Goal: Task Accomplishment & Management: Manage account settings

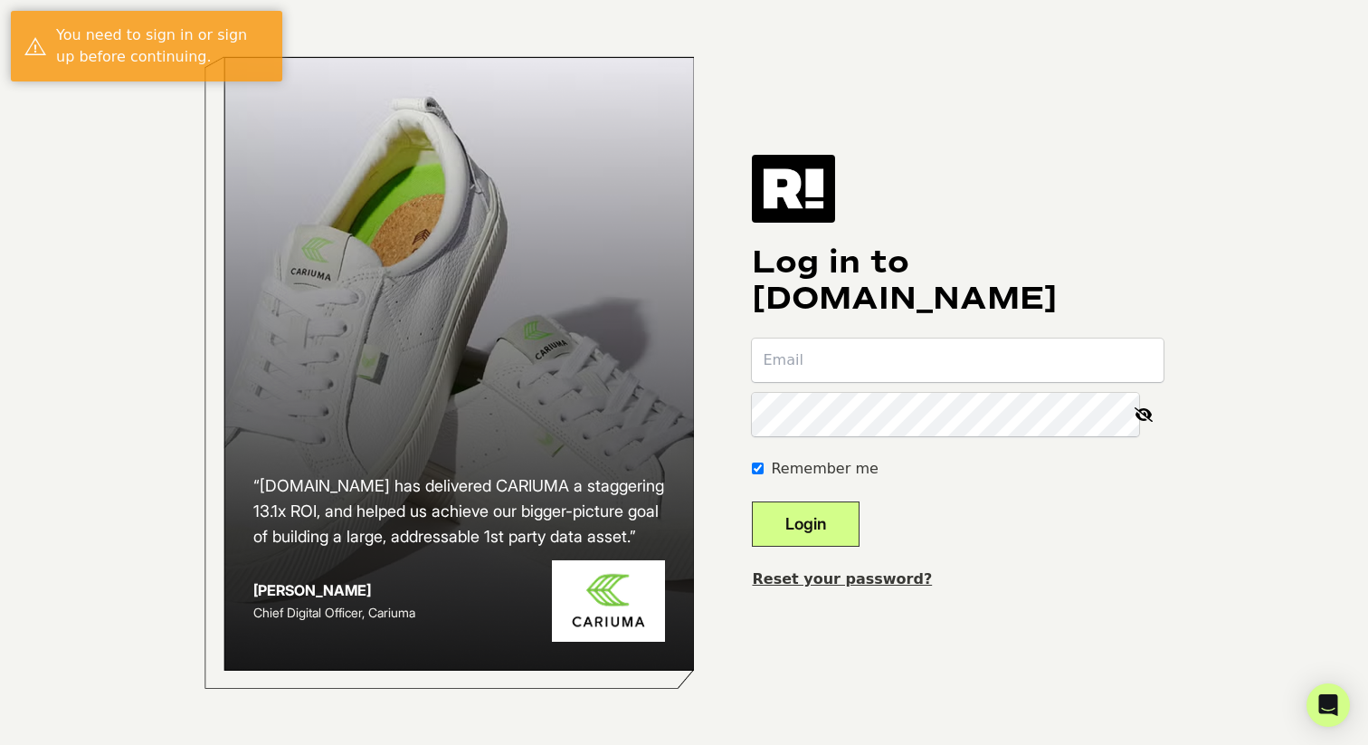
type input "danielle@therafitshoe.com"
click at [823, 529] on button "Login" at bounding box center [806, 523] width 108 height 45
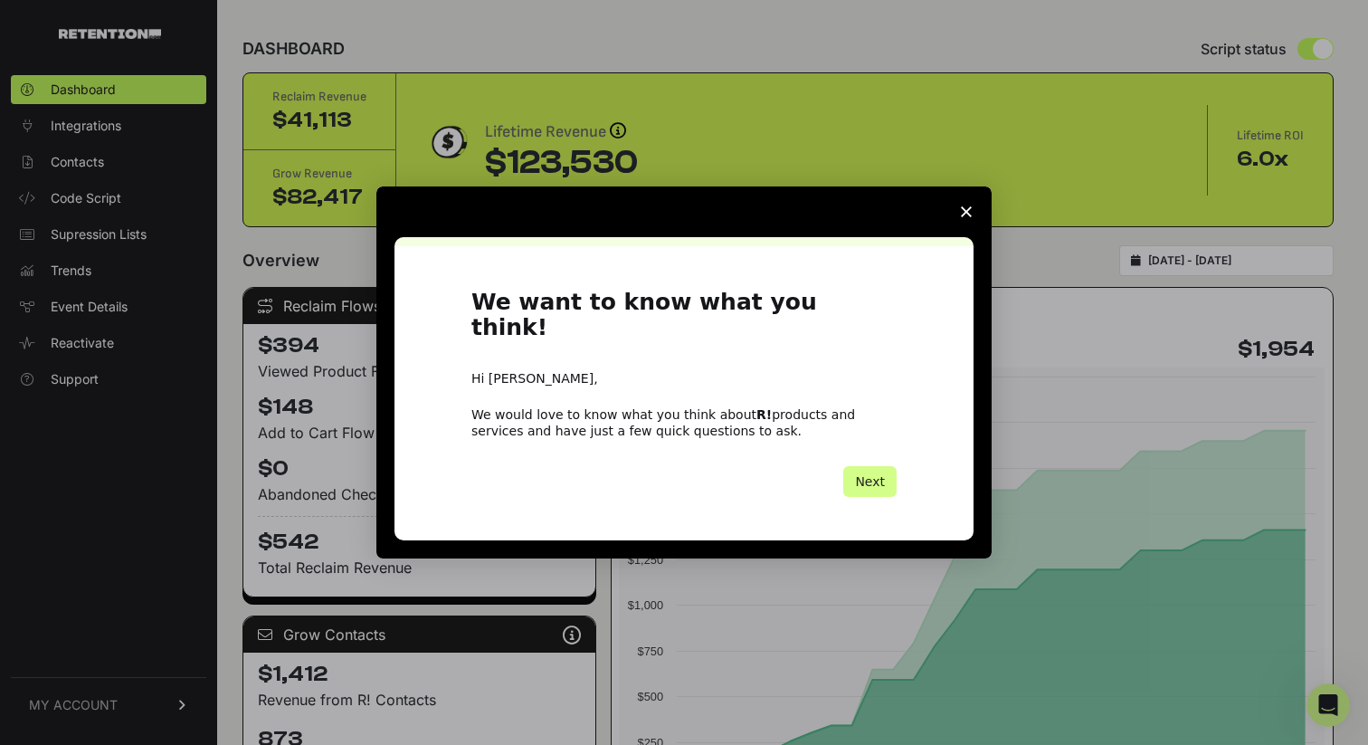
click at [967, 217] on icon "Close survey" at bounding box center [966, 211] width 11 height 11
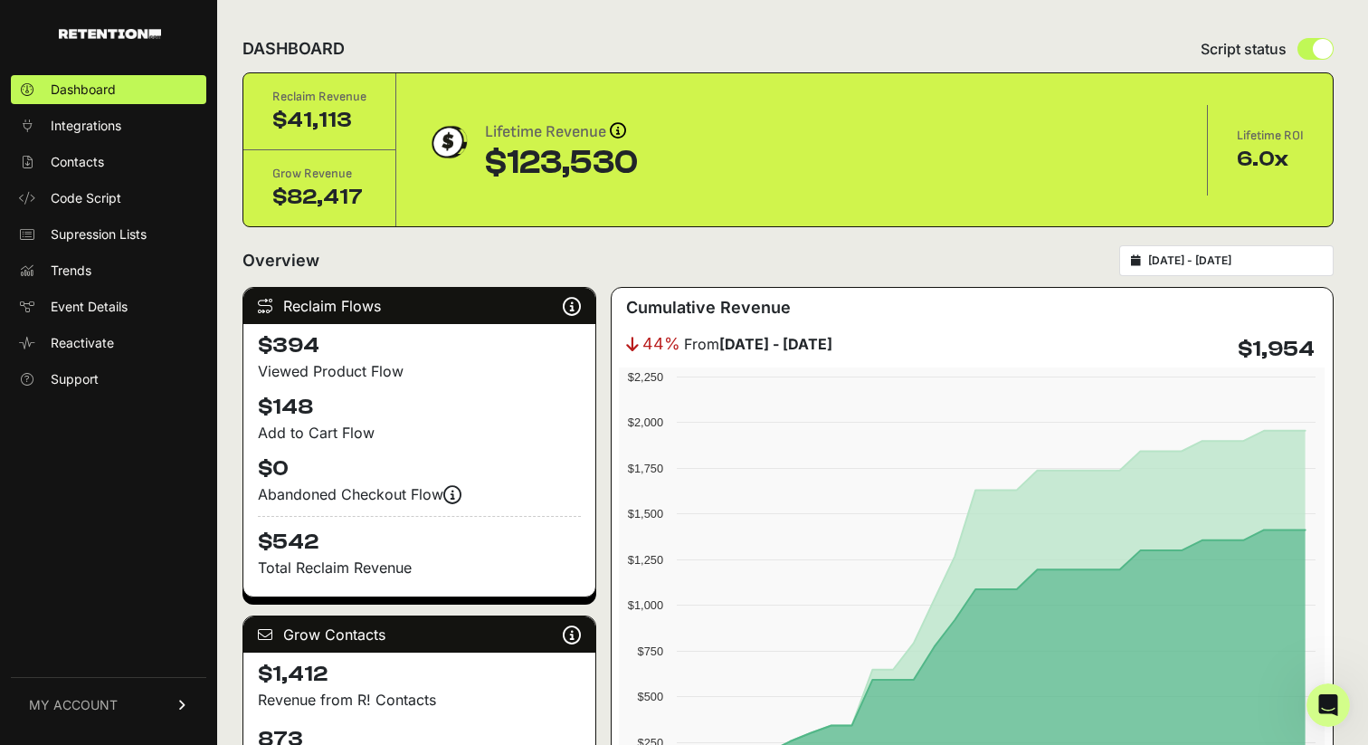
click at [1232, 250] on div "2025-08-20 - 2025-09-19" at bounding box center [1227, 260] width 215 height 31
click at [1244, 267] on input "2025-08-20 - 2025-09-19" at bounding box center [1236, 260] width 174 height 14
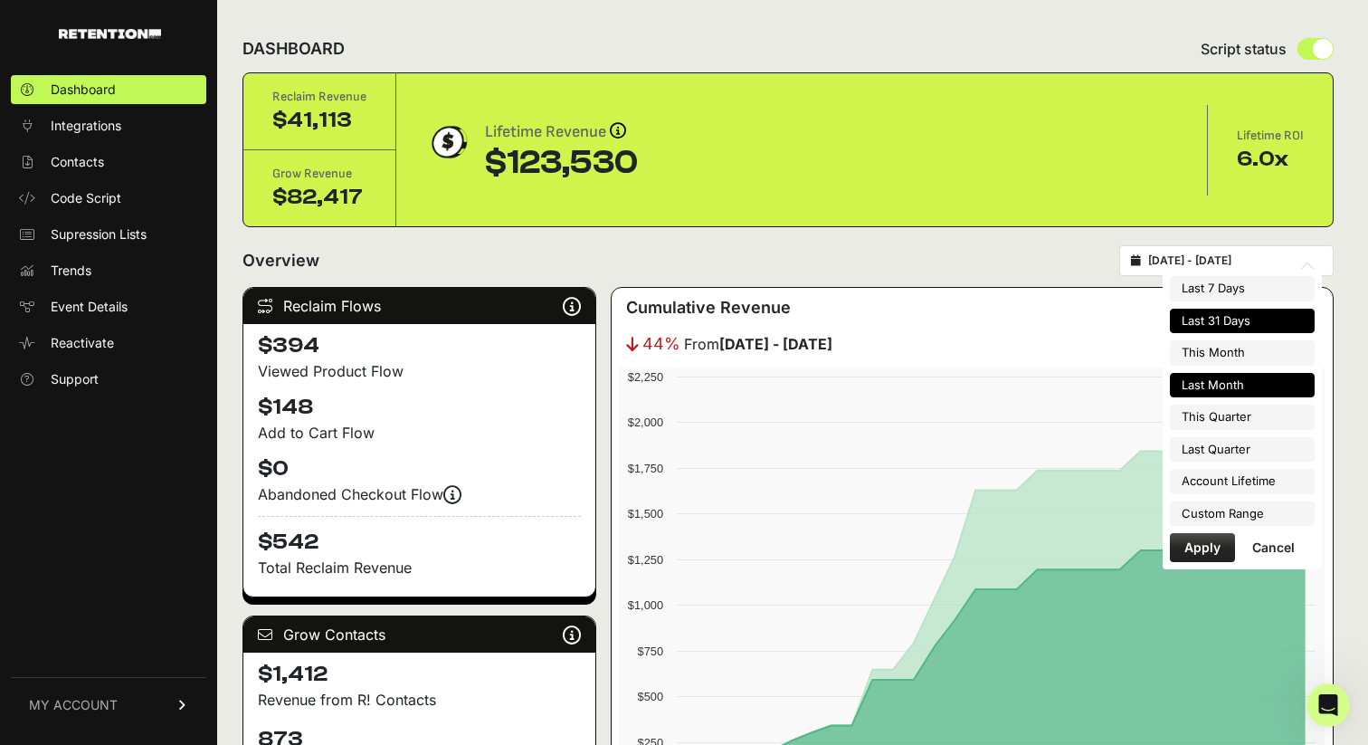
click at [1207, 381] on li "Last Month" at bounding box center [1242, 385] width 145 height 25
type input "2025-08-01 - 2025-08-31"
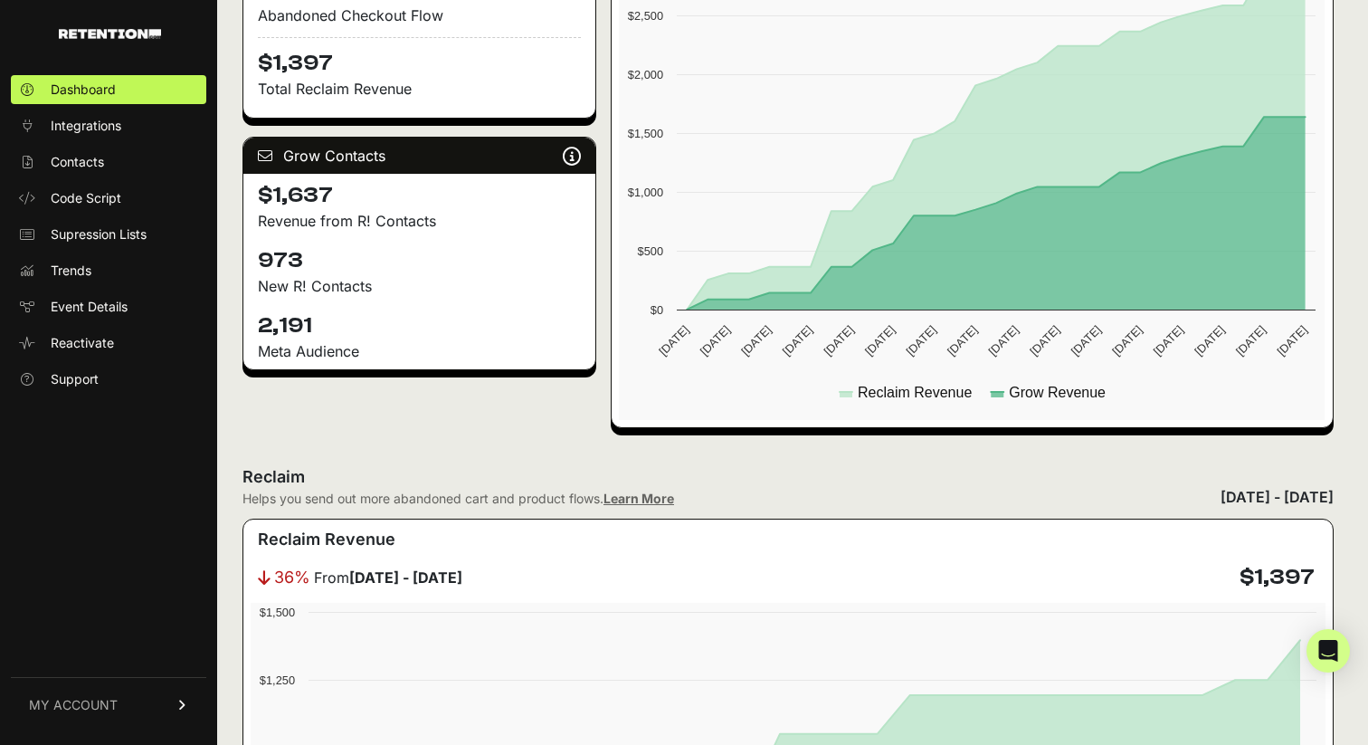
scroll to position [482, 0]
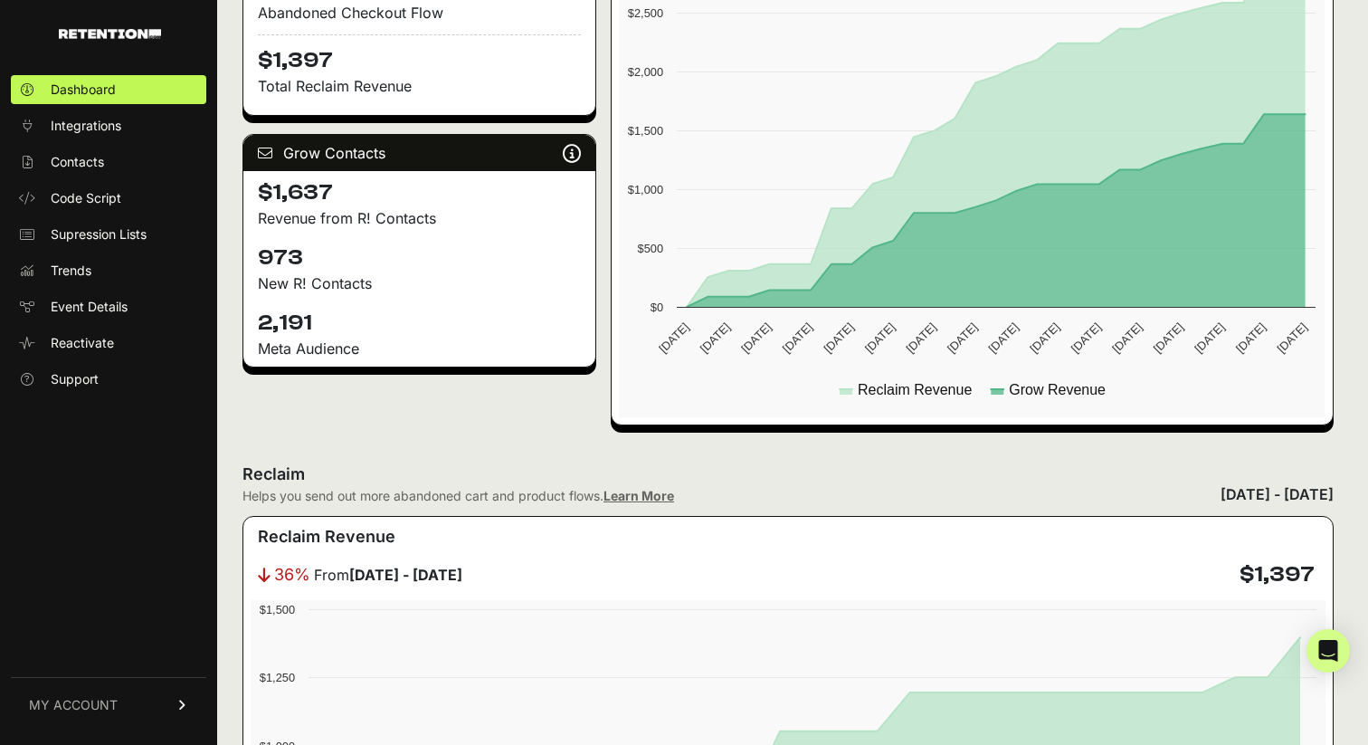
click at [288, 256] on h4 "973" at bounding box center [419, 257] width 323 height 29
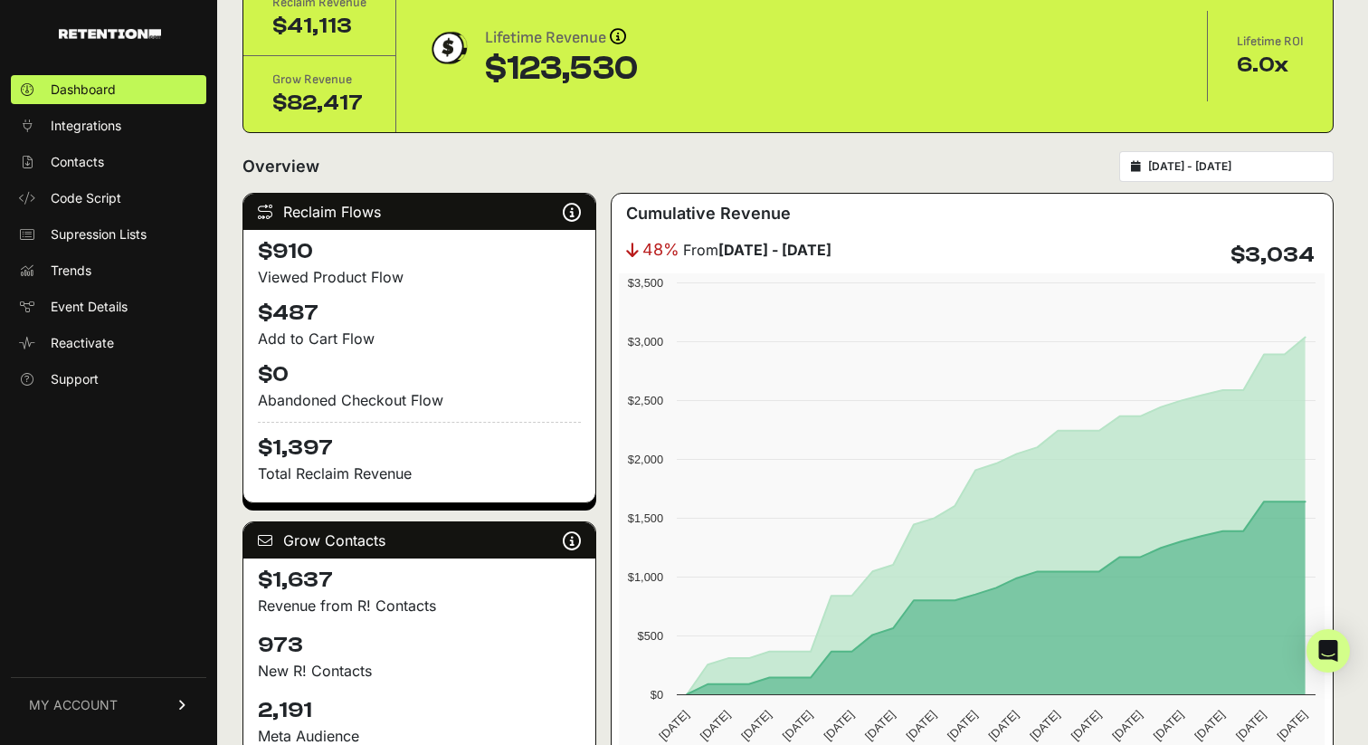
scroll to position [0, 0]
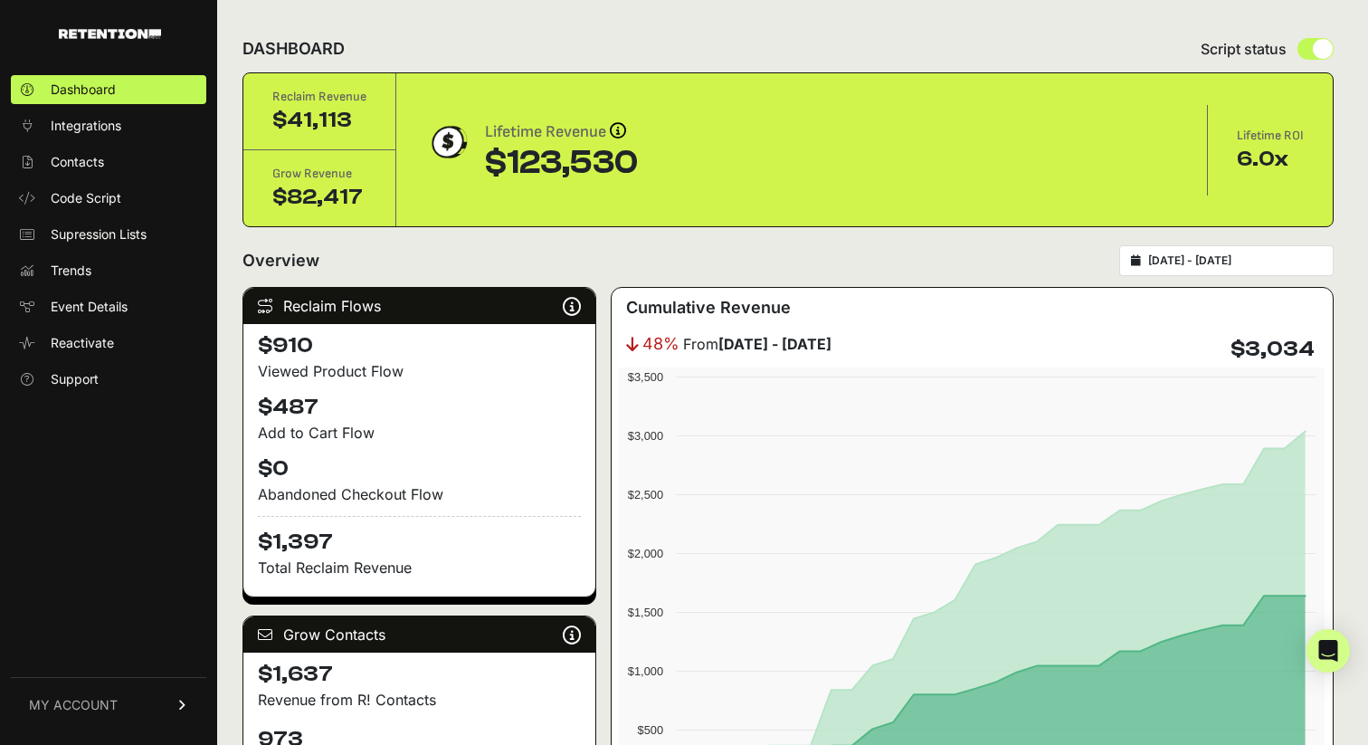
type input "2025-08-01"
type input "2025-08-31"
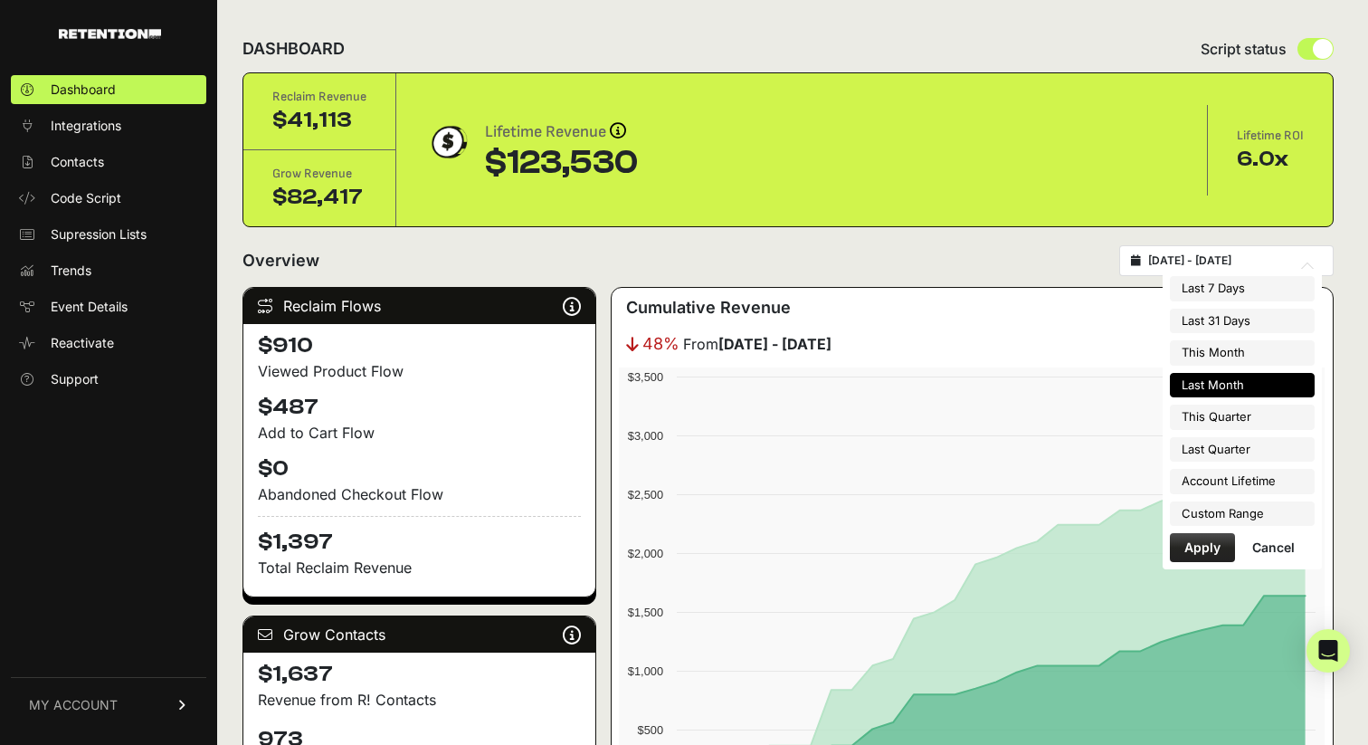
click at [1164, 258] on input "2025-08-01 - 2025-08-31" at bounding box center [1236, 260] width 174 height 14
type input "2025-09-13"
type input "2025-09-19"
type input "2025-08-01"
type input "2025-08-31"
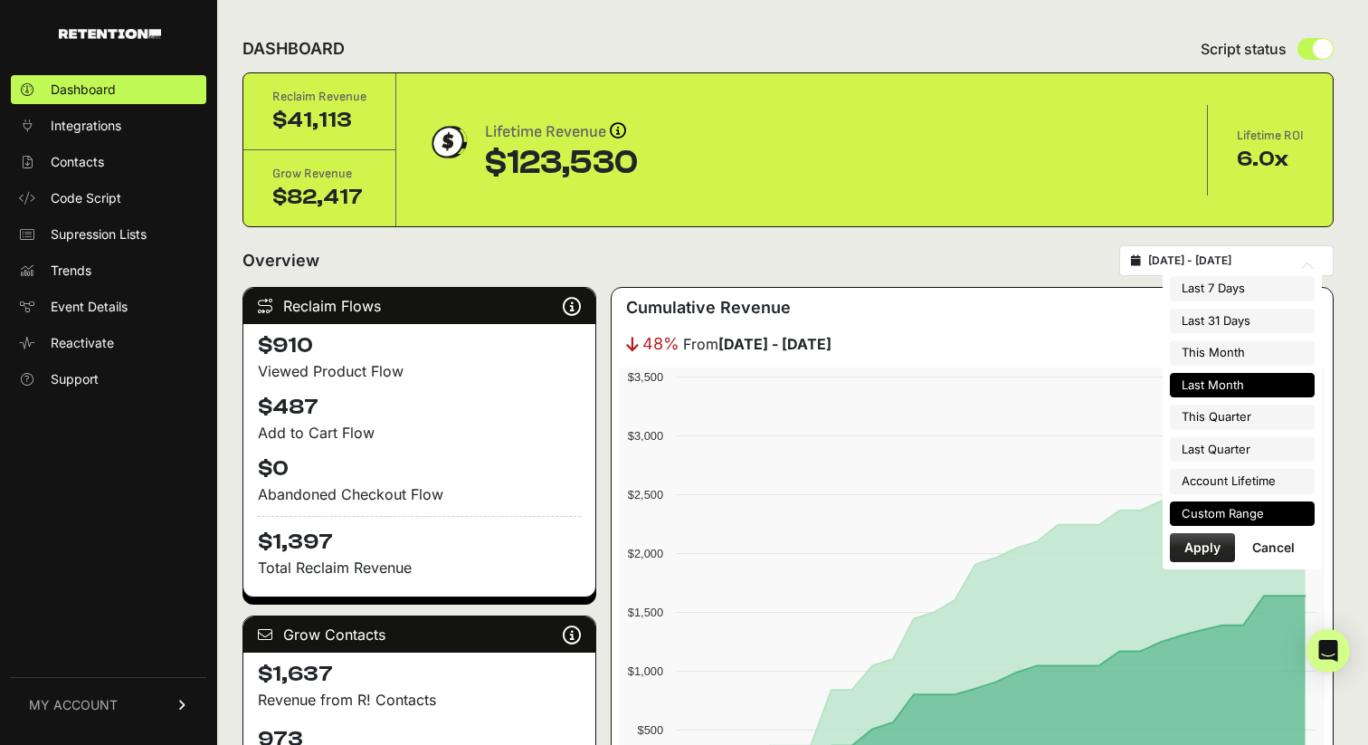
click at [1228, 517] on li "Custom Range" at bounding box center [1242, 513] width 145 height 25
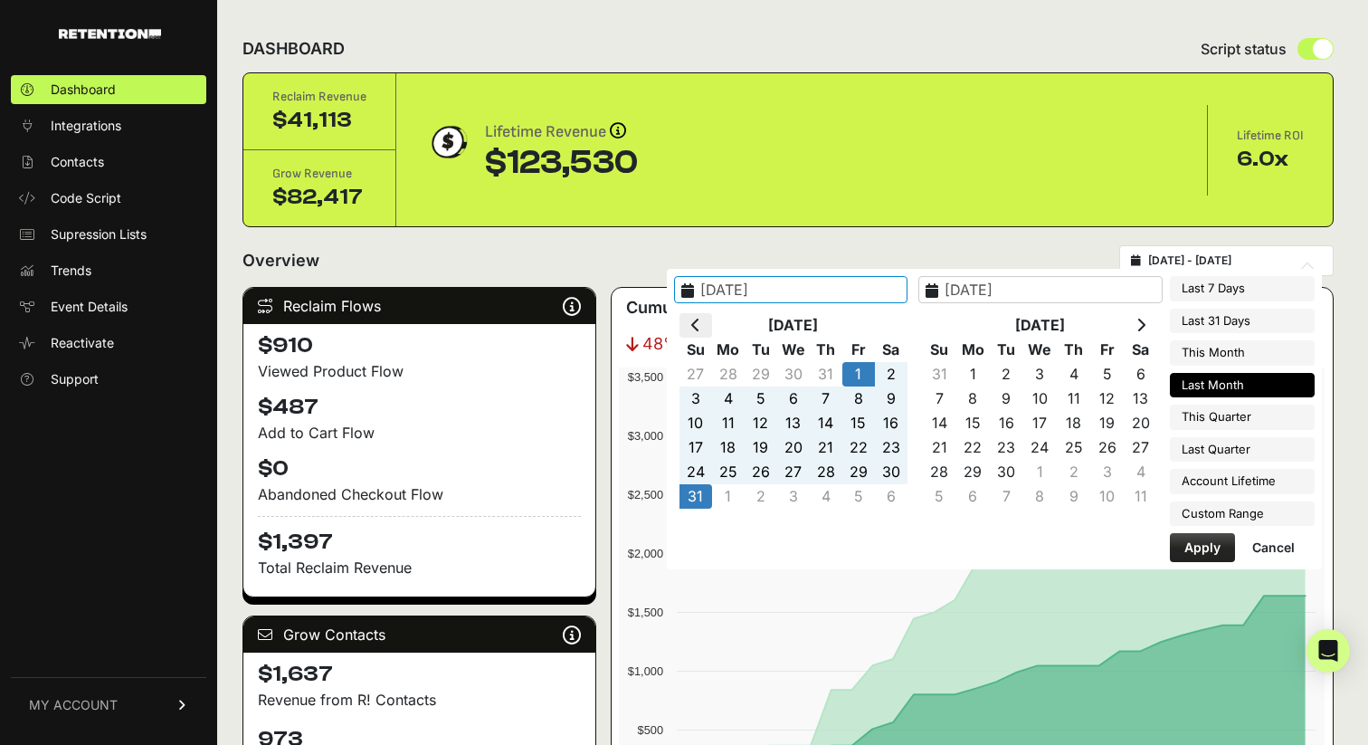
click at [701, 326] on icon at bounding box center [695, 325] width 9 height 14
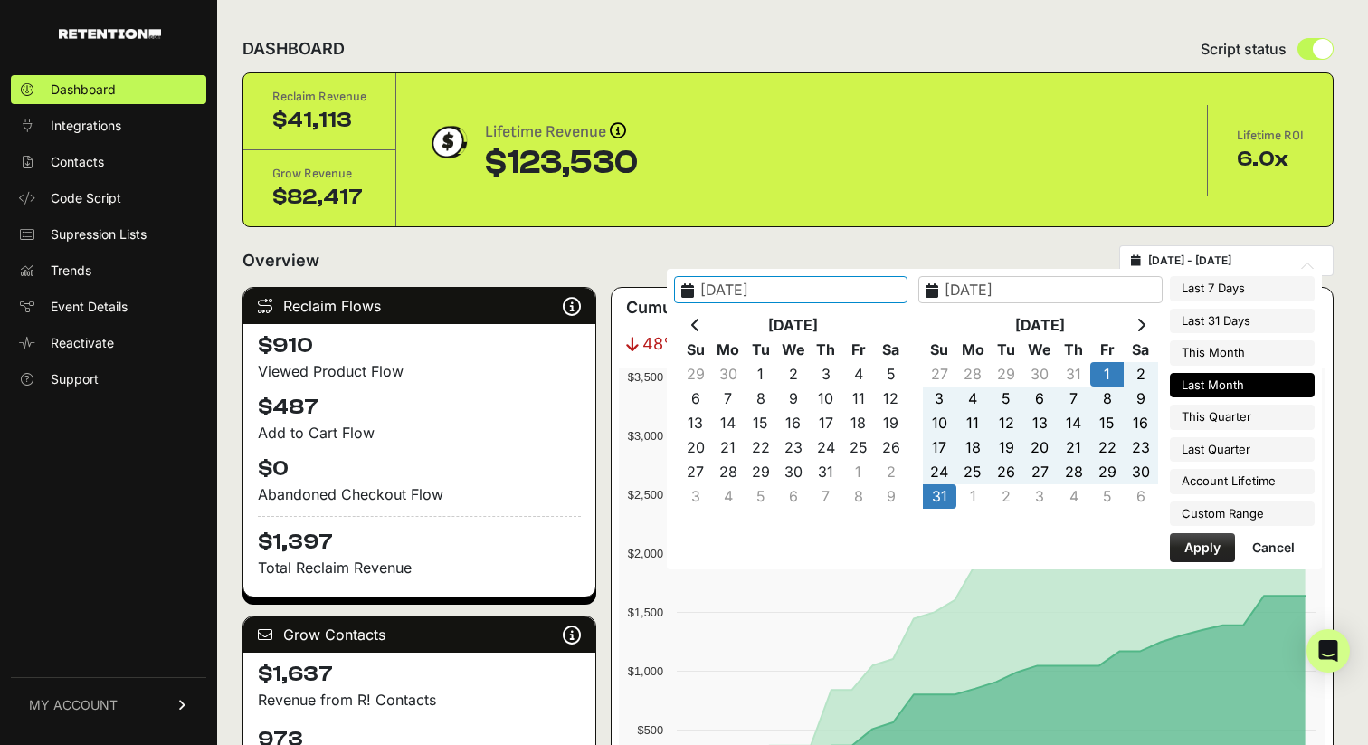
click at [701, 326] on icon at bounding box center [695, 325] width 9 height 14
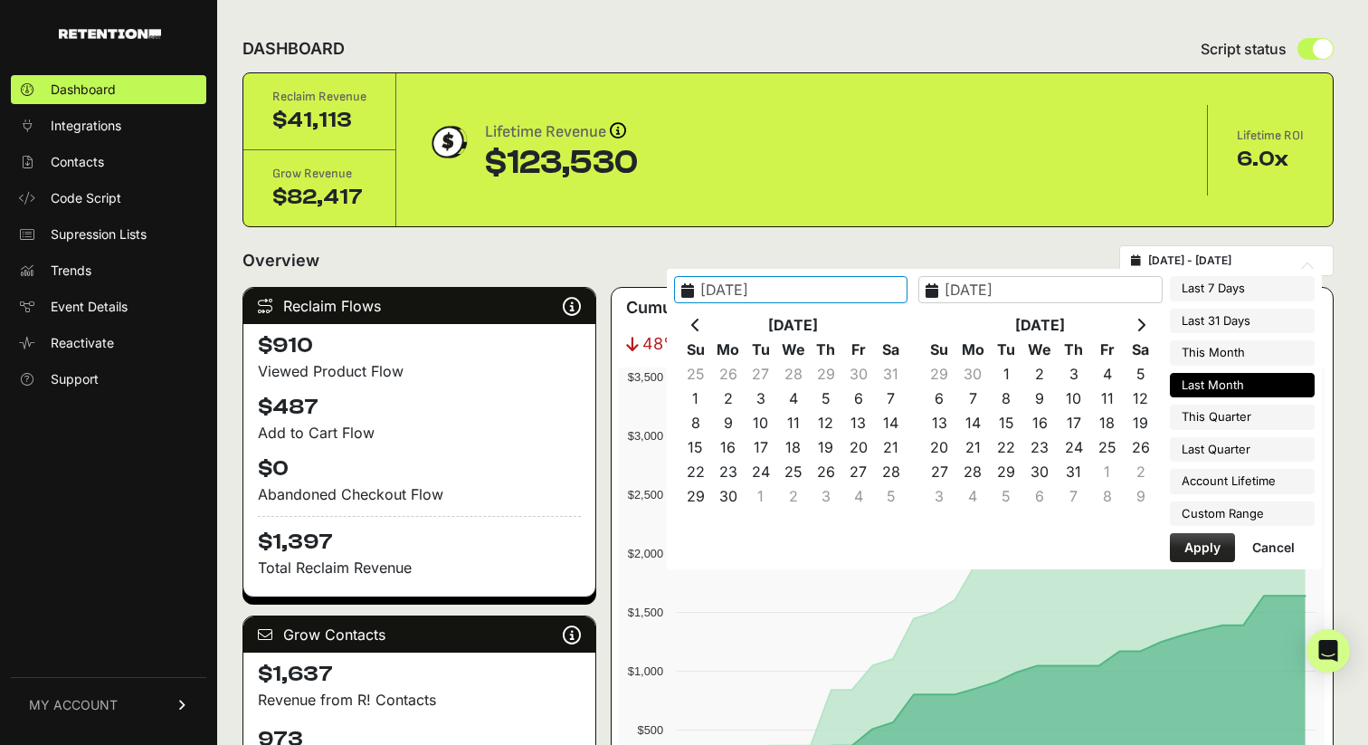
click at [701, 326] on icon at bounding box center [695, 325] width 9 height 14
click at [712, 326] on th at bounding box center [696, 325] width 33 height 24
type input "[DATE]"
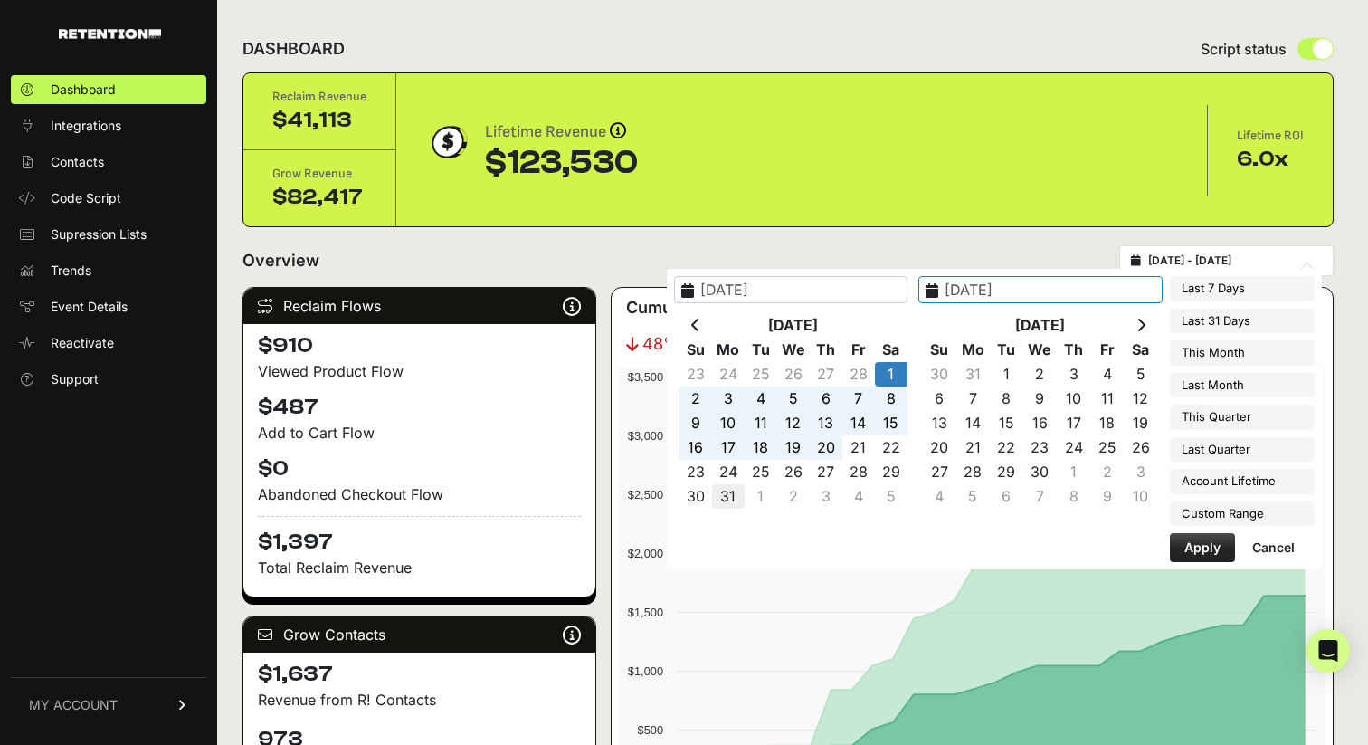
type input "2025-03-31"
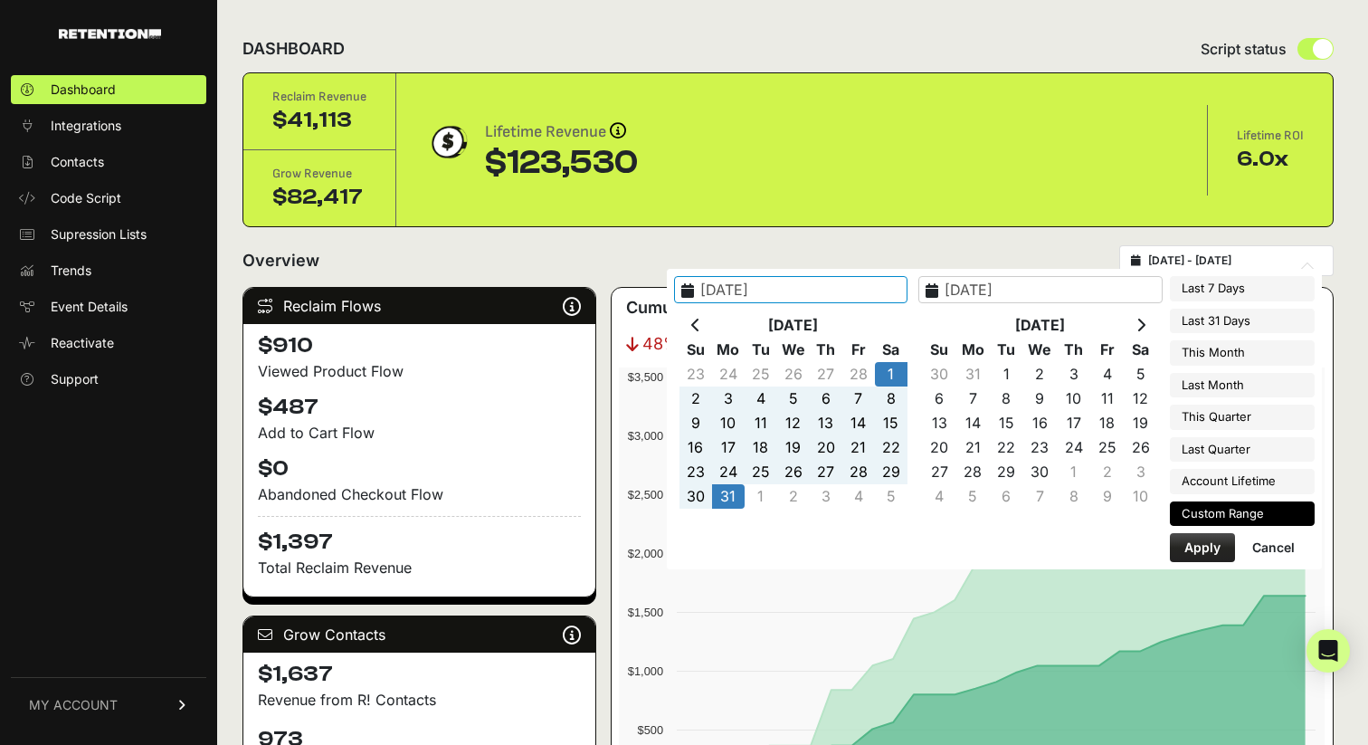
type input "[DATE]"
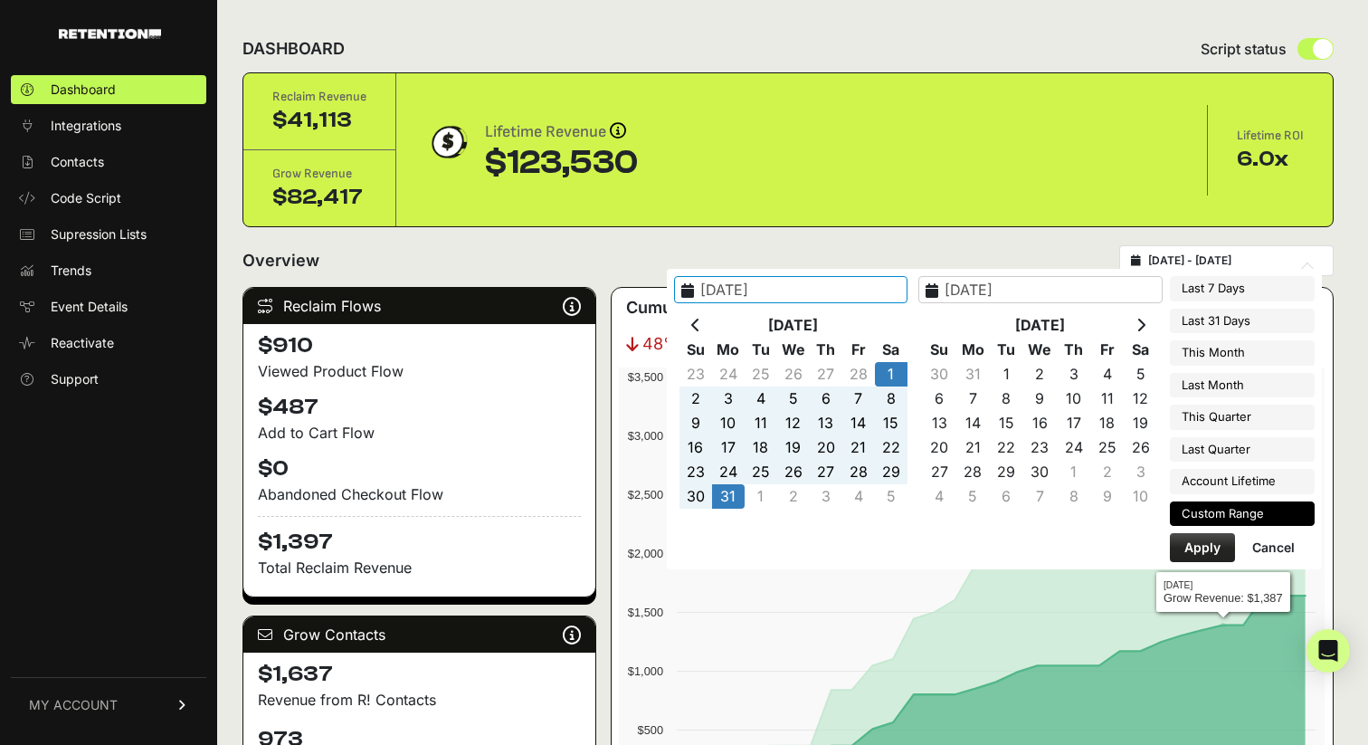
click at [1210, 541] on button "Apply" at bounding box center [1202, 547] width 65 height 29
type input "2025-03-01 - 2025-03-31"
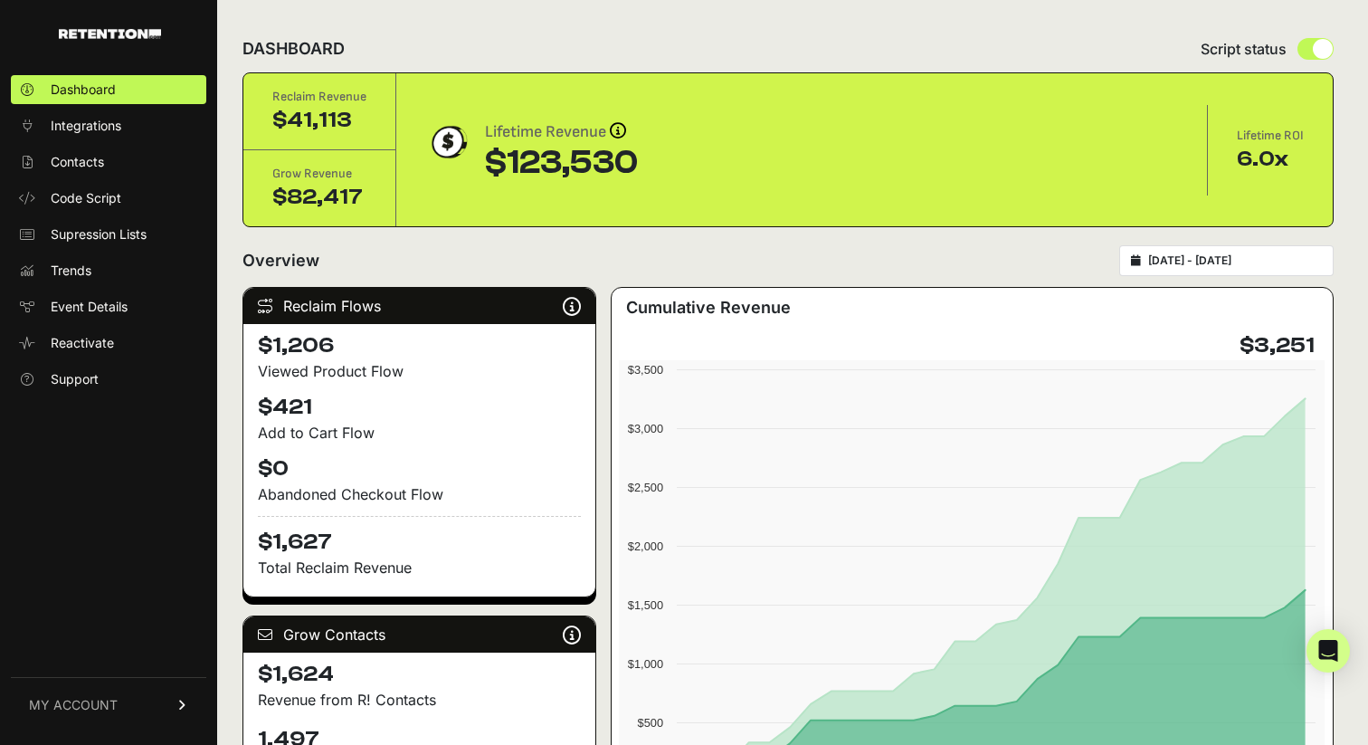
type input "[DATE]"
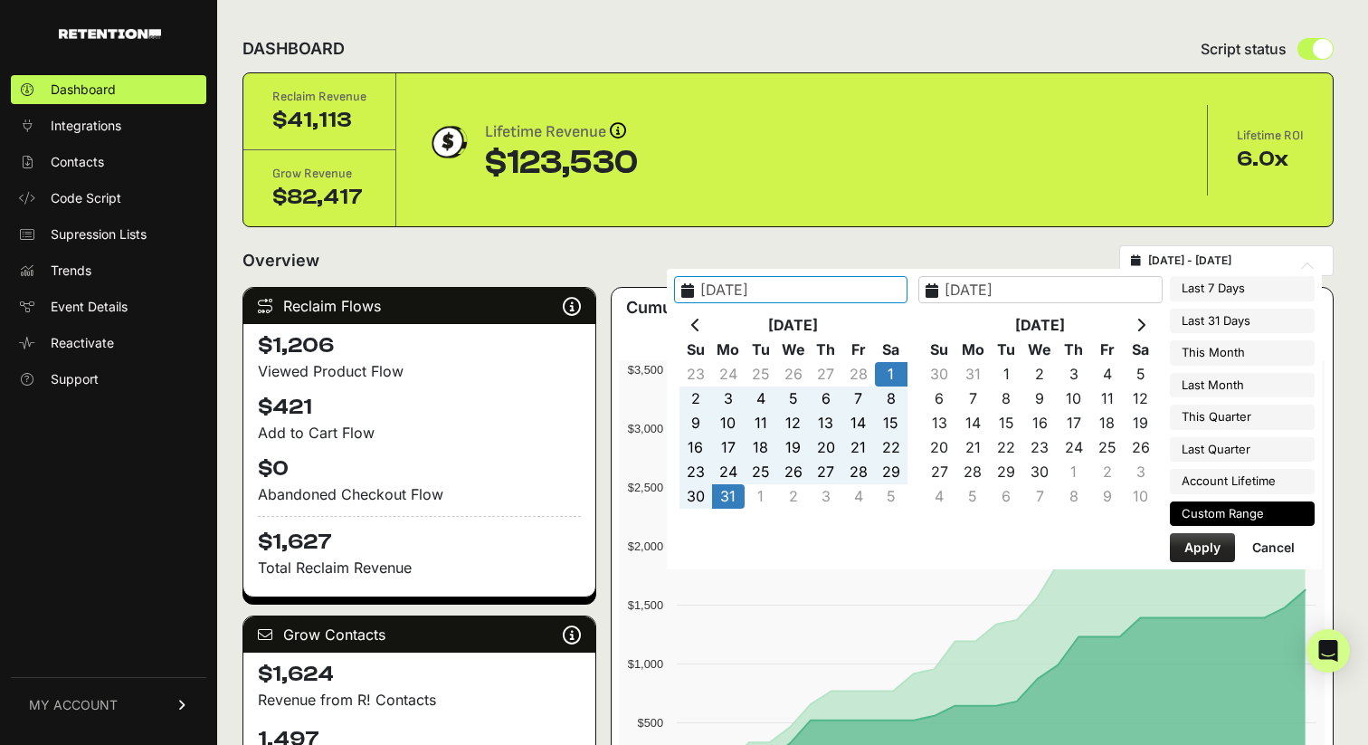
click at [1187, 264] on input "[DATE] - [DATE]" at bounding box center [1236, 260] width 174 height 14
click at [701, 326] on icon at bounding box center [695, 325] width 9 height 14
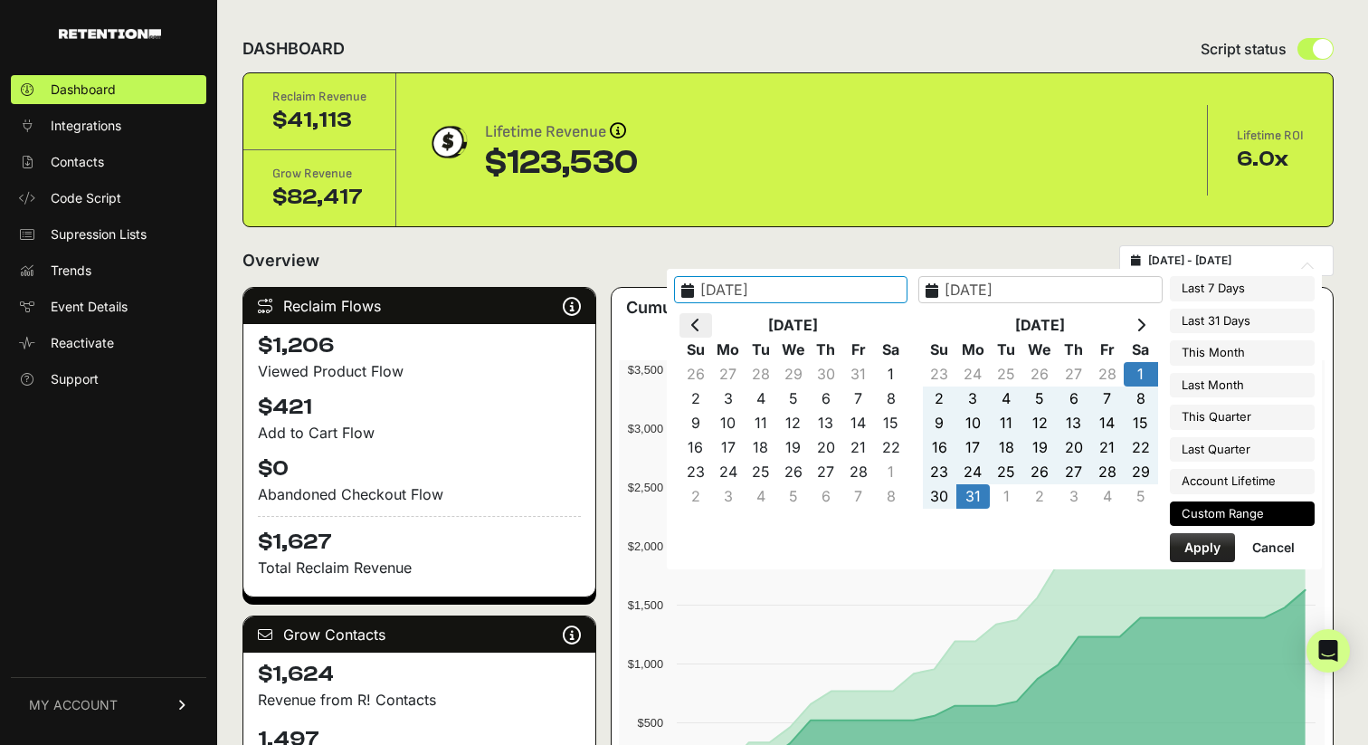
click at [701, 326] on icon at bounding box center [695, 325] width 9 height 14
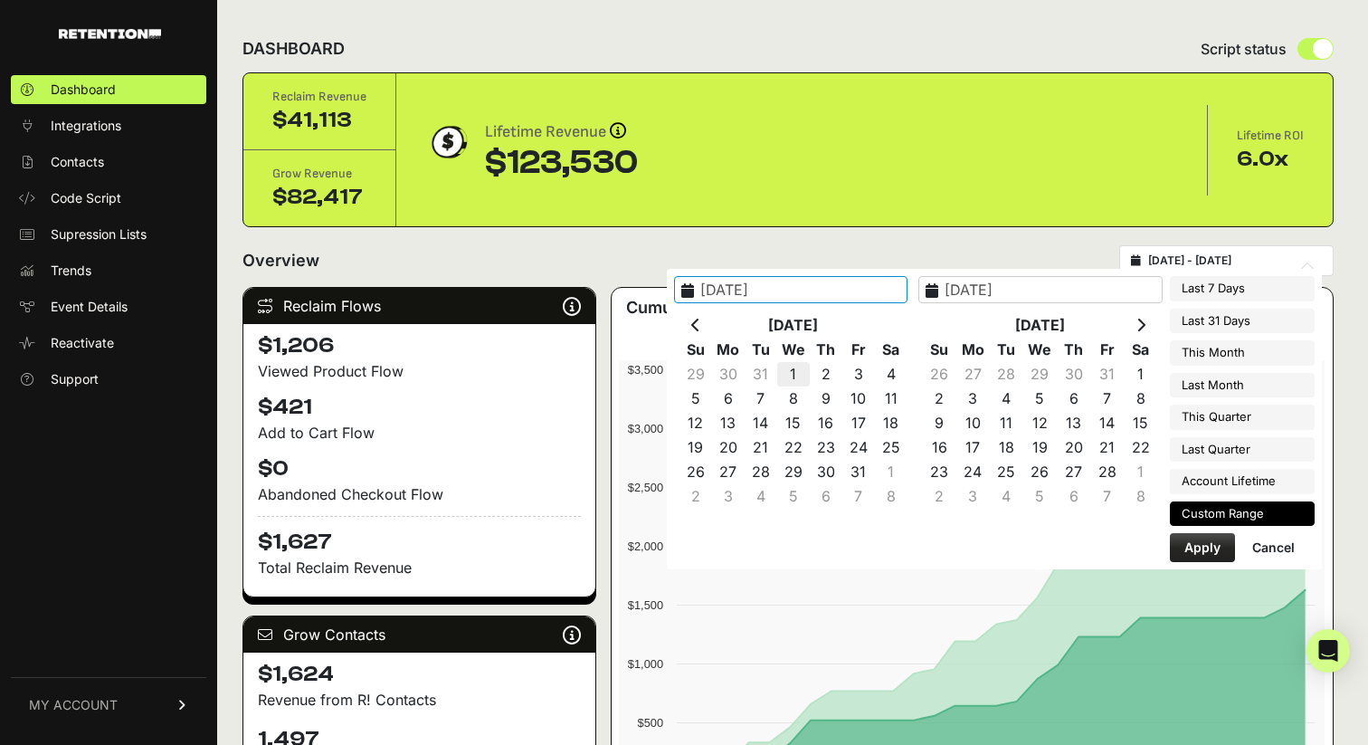
type input "[DATE]"
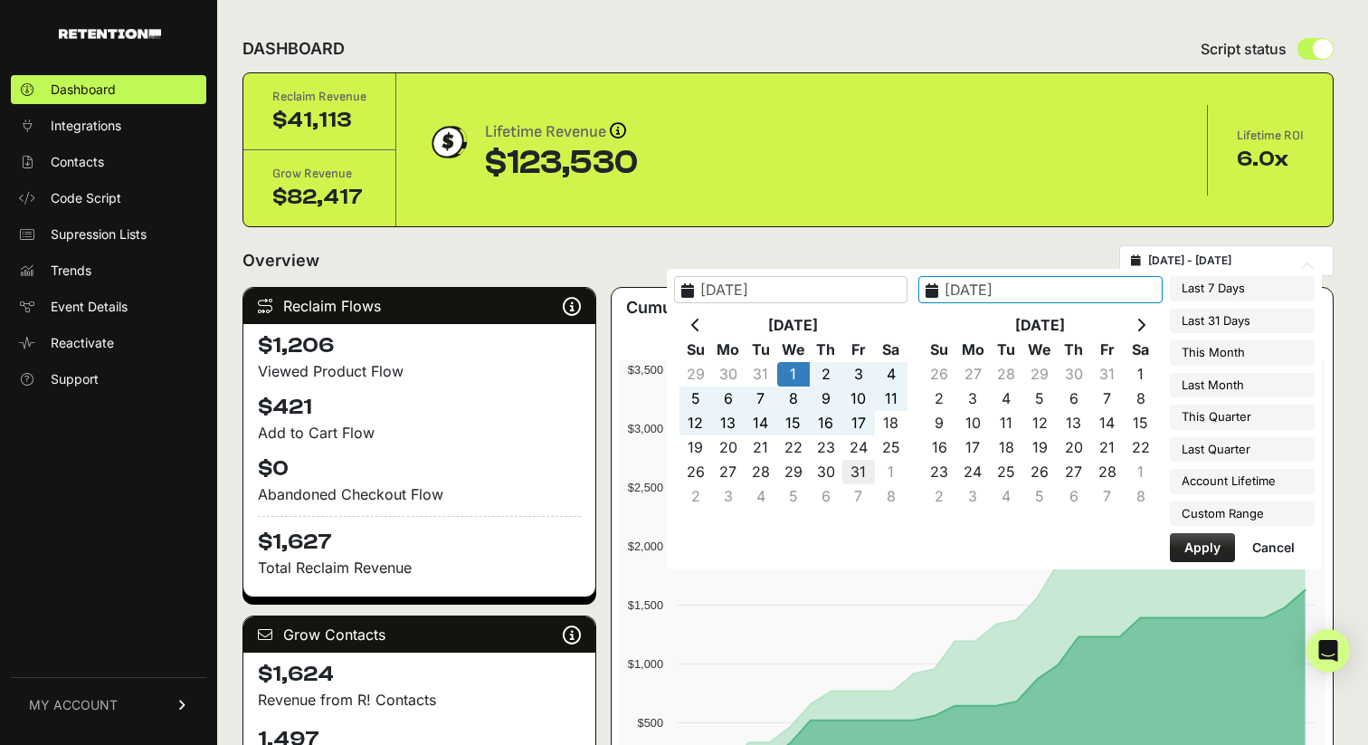
type input "[DATE]"
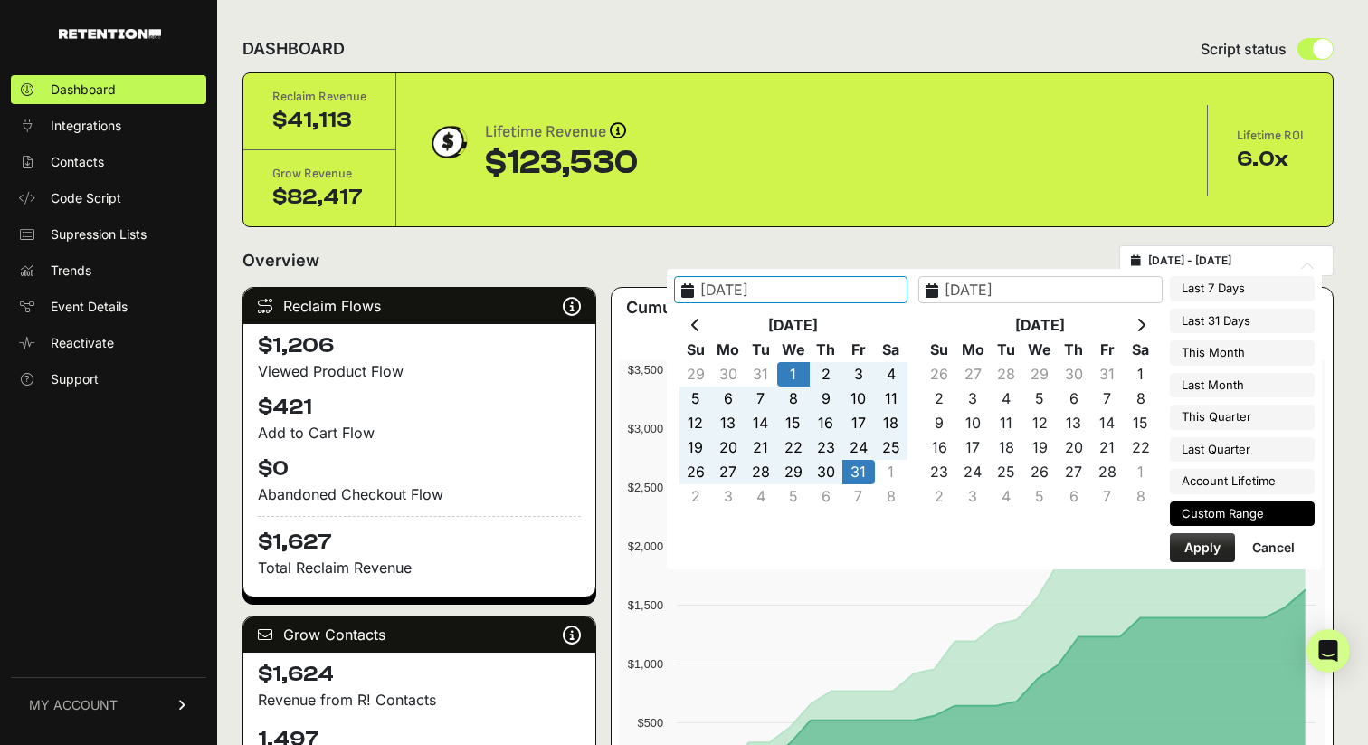
type input "[DATE]"
click at [1192, 548] on button "Apply" at bounding box center [1202, 547] width 65 height 29
type input "2025-01-01 - 2025-01-31"
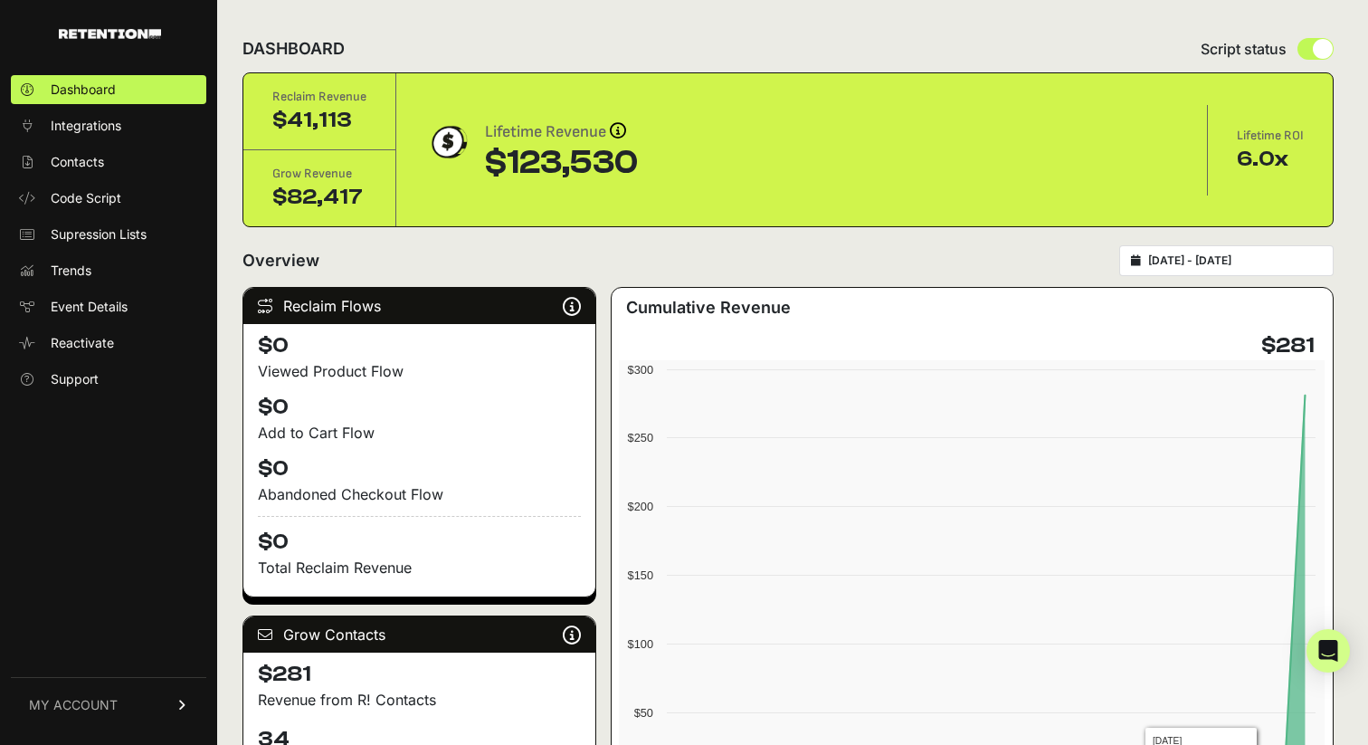
click at [1251, 269] on div "2025-01-01 - 2025-01-31" at bounding box center [1227, 260] width 215 height 31
type input "2025-01-01"
type input "[DATE]"
click at [1246, 261] on input "2025-01-01 - 2025-01-31" at bounding box center [1236, 260] width 174 height 14
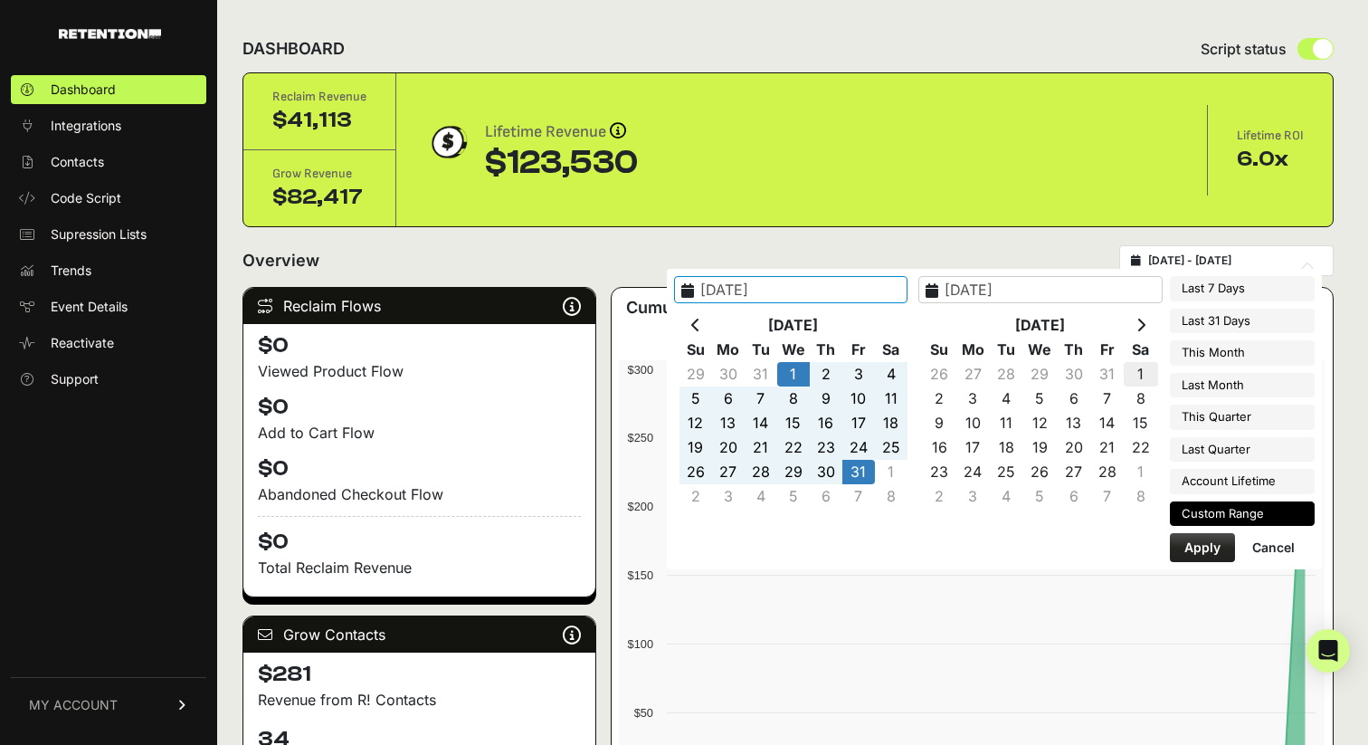
type input "[DATE]"
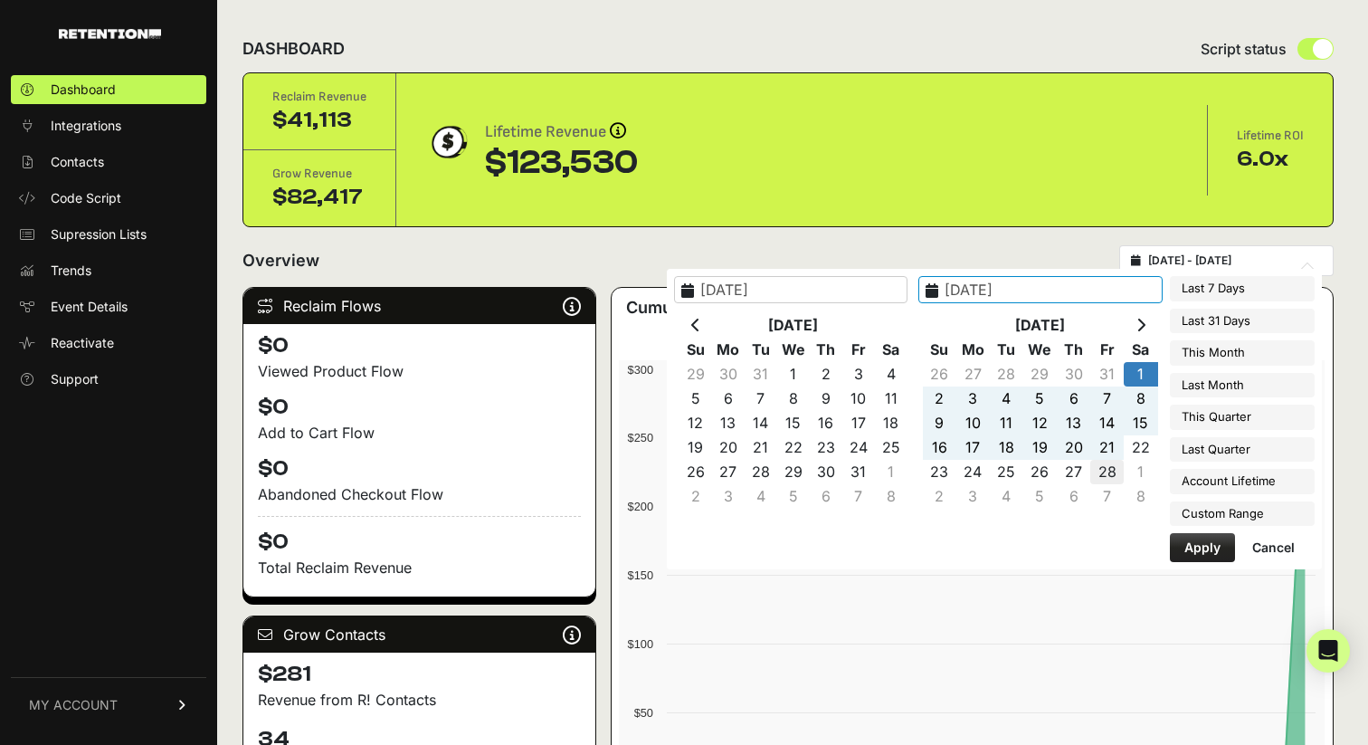
type input "2025-02-28"
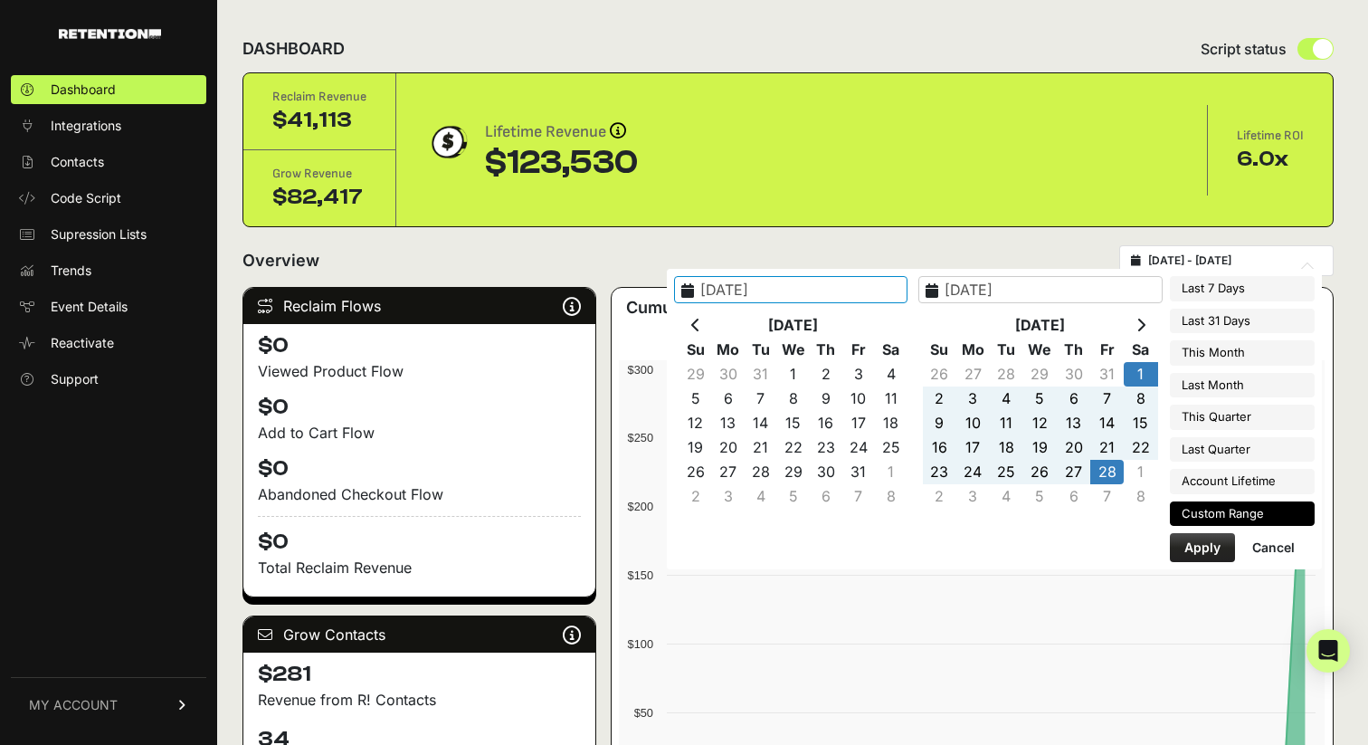
type input "2025-02-01"
click at [1212, 550] on button "Apply" at bounding box center [1202, 547] width 65 height 29
type input "2025-02-01 - 2025-02-28"
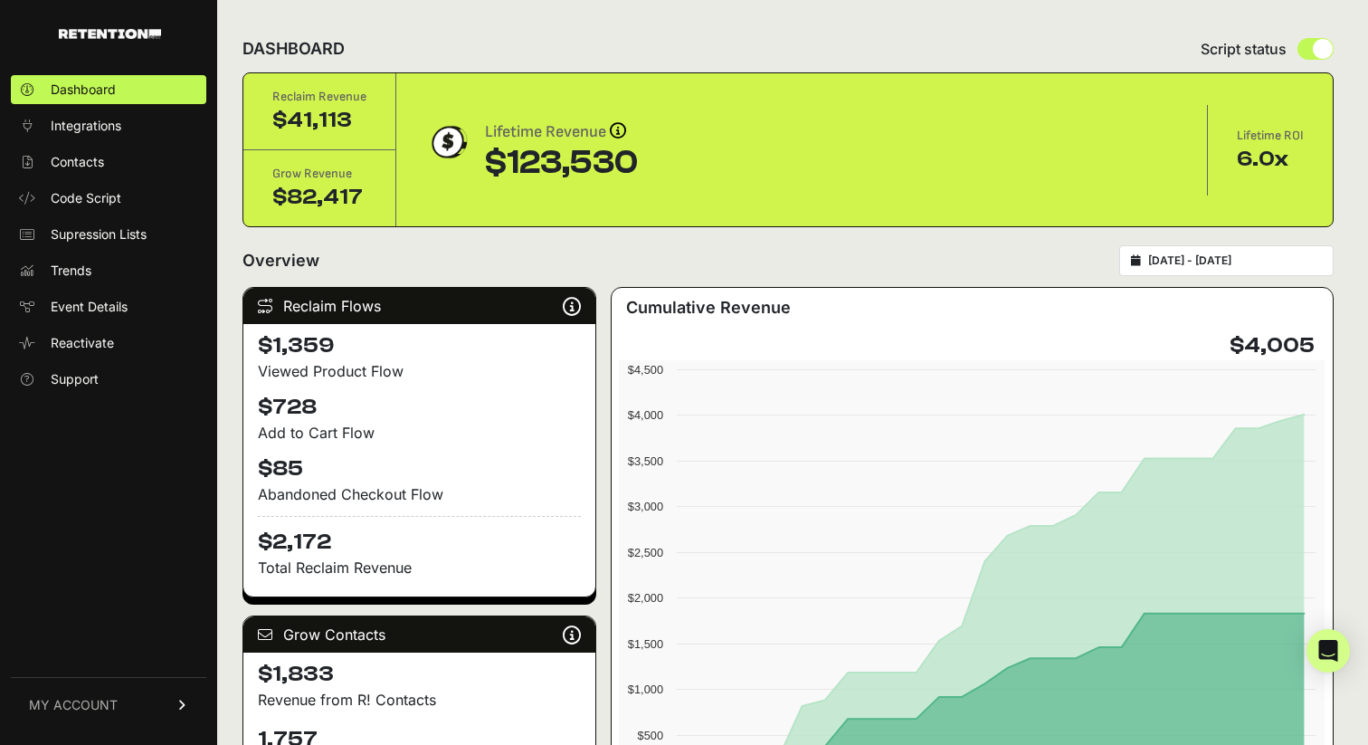
type input "[DATE]"
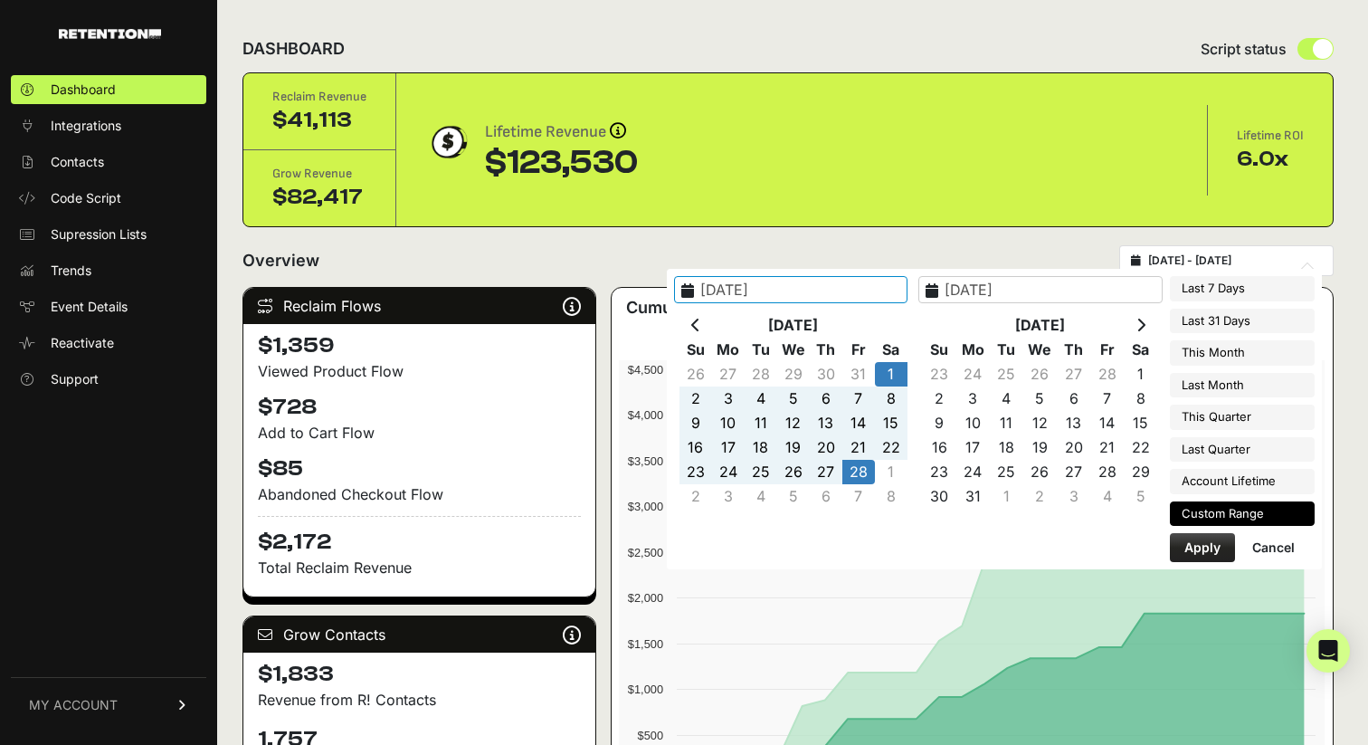
click at [1193, 258] on input "[DATE] - [DATE]" at bounding box center [1236, 260] width 174 height 14
click at [701, 325] on icon at bounding box center [695, 325] width 9 height 14
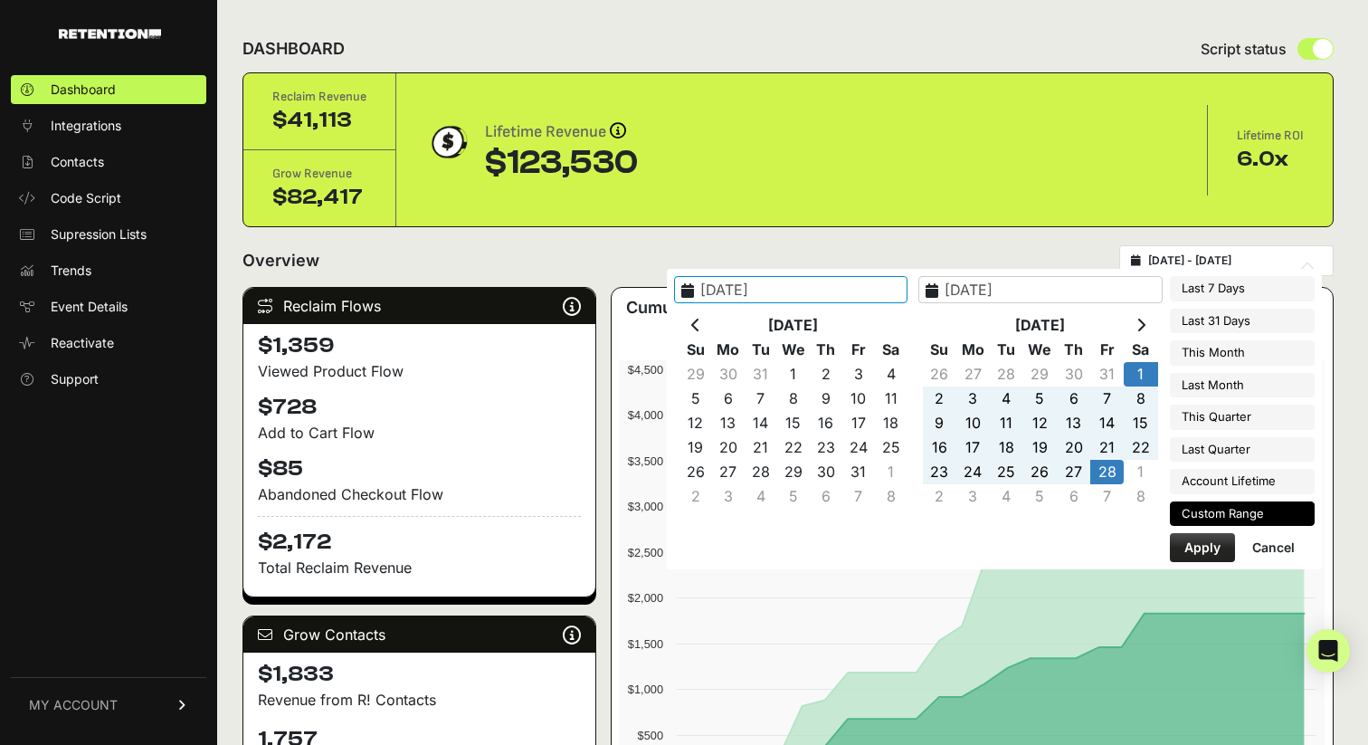
click at [701, 325] on icon at bounding box center [695, 325] width 9 height 14
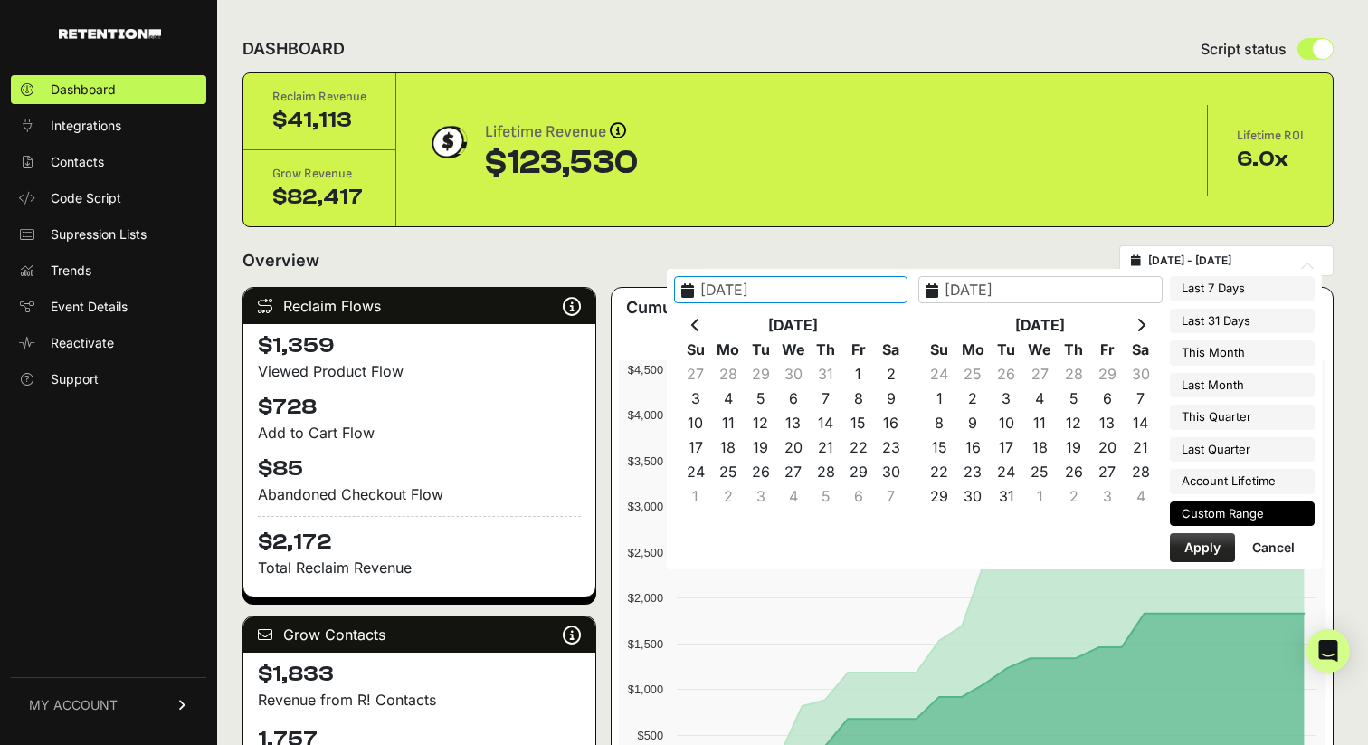
click at [701, 325] on icon at bounding box center [695, 325] width 9 height 14
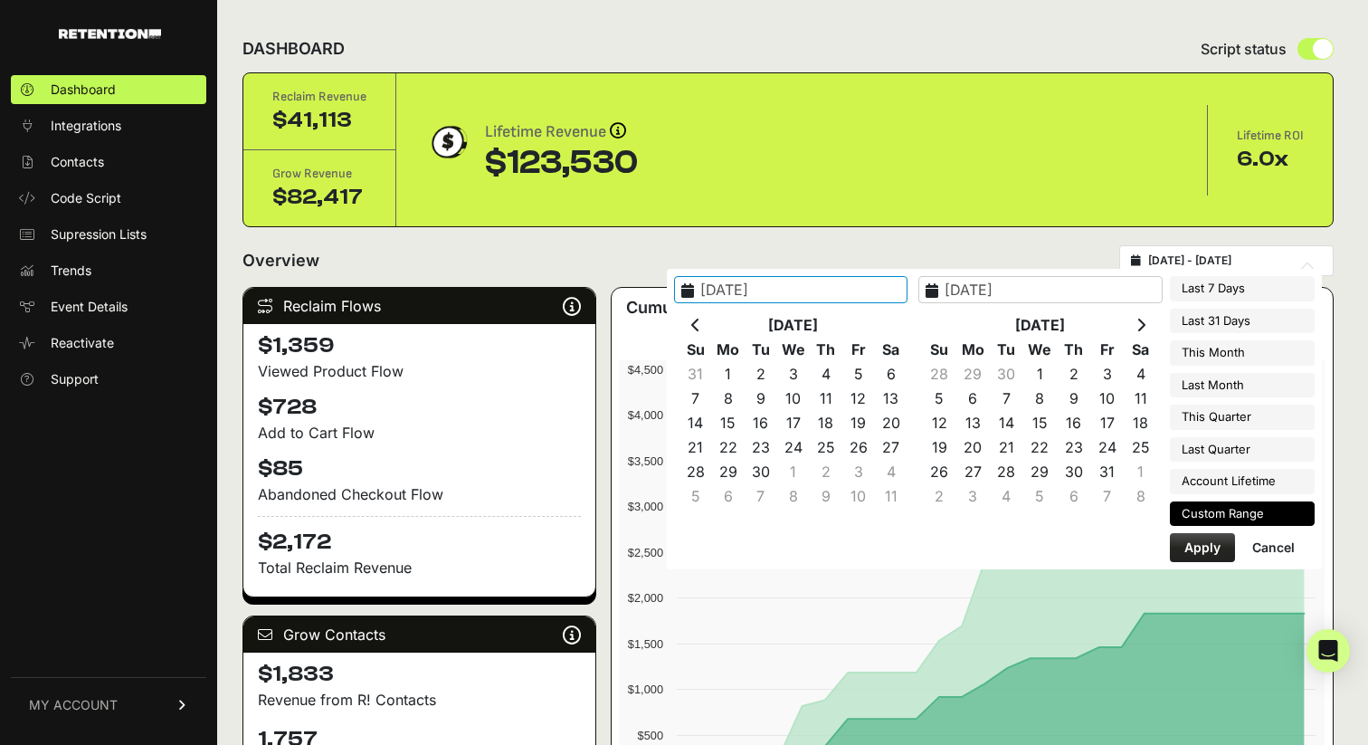
click at [701, 325] on icon at bounding box center [695, 325] width 9 height 14
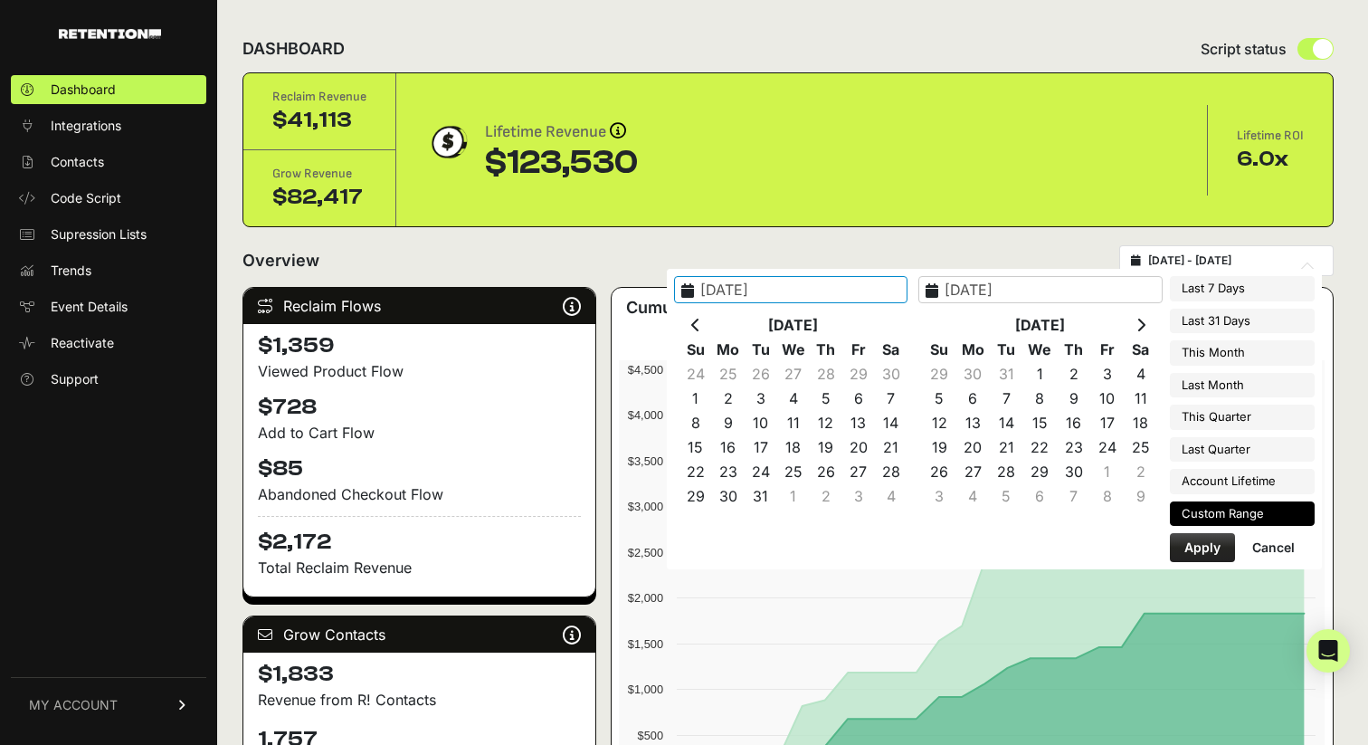
click at [701, 325] on icon at bounding box center [695, 325] width 9 height 14
click at [1140, 321] on icon at bounding box center [1141, 325] width 9 height 14
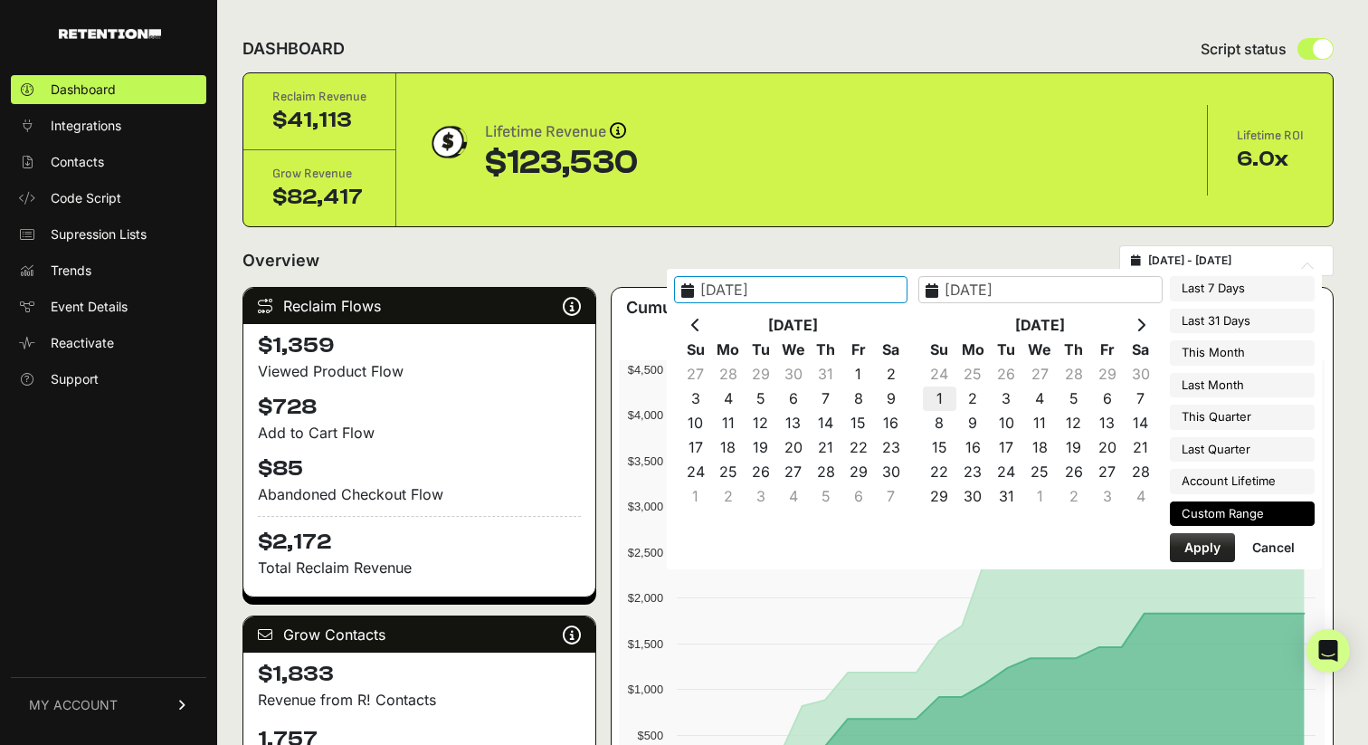
type input "[DATE]"
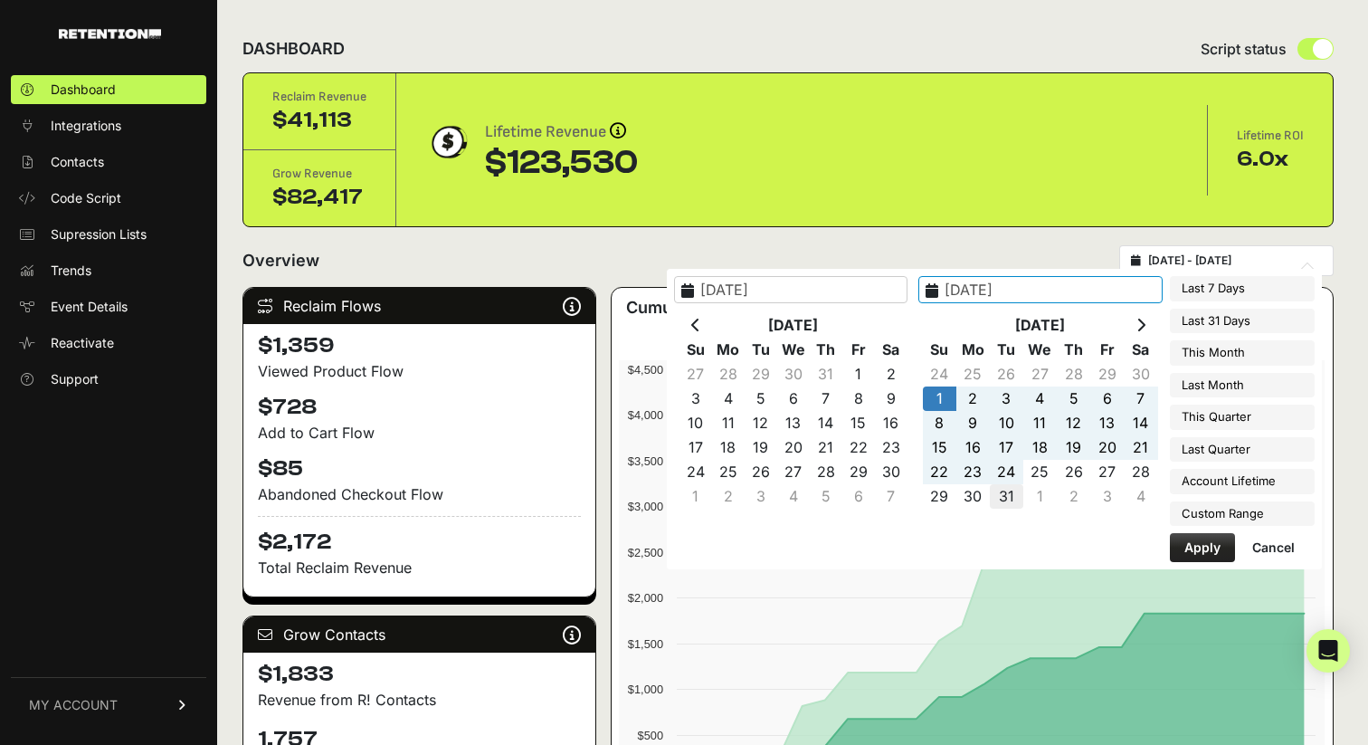
type input "[DATE]"
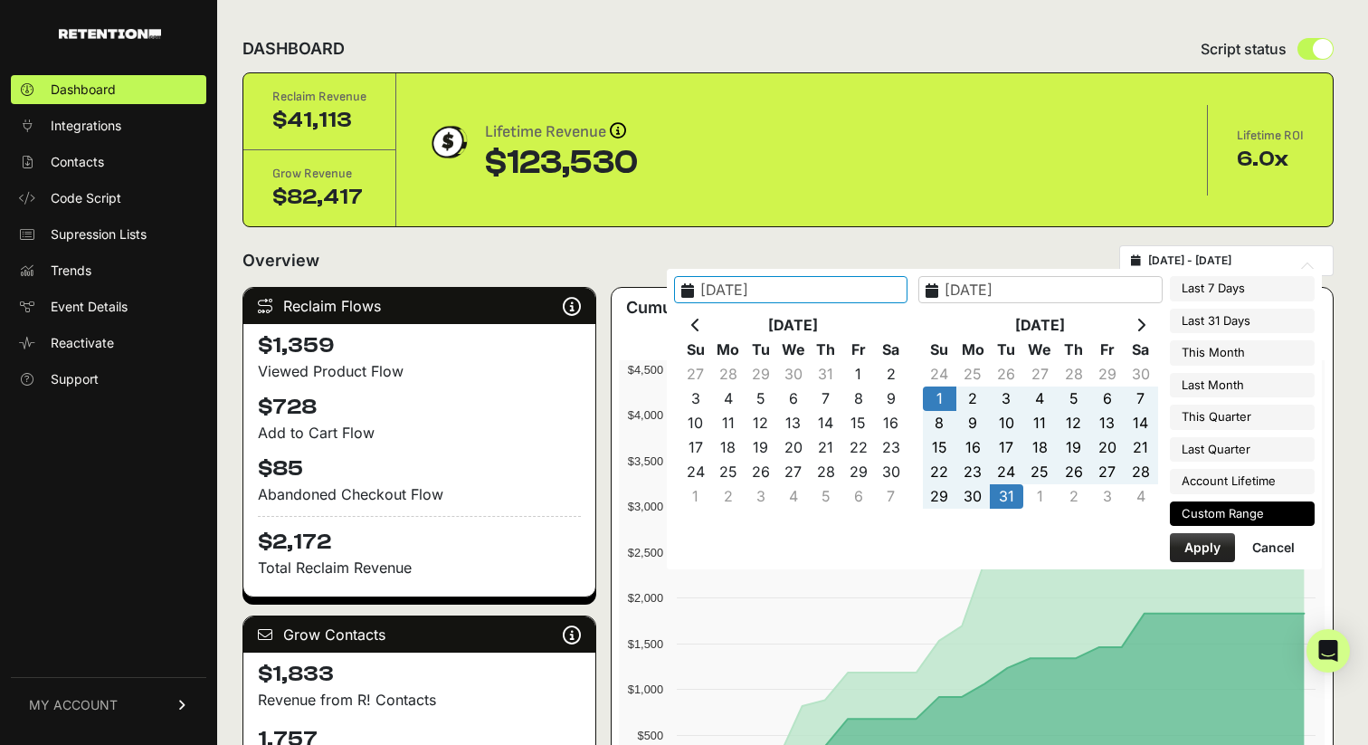
type input "[DATE]"
click at [1195, 559] on button "Apply" at bounding box center [1202, 547] width 65 height 29
type input "[DATE] - [DATE]"
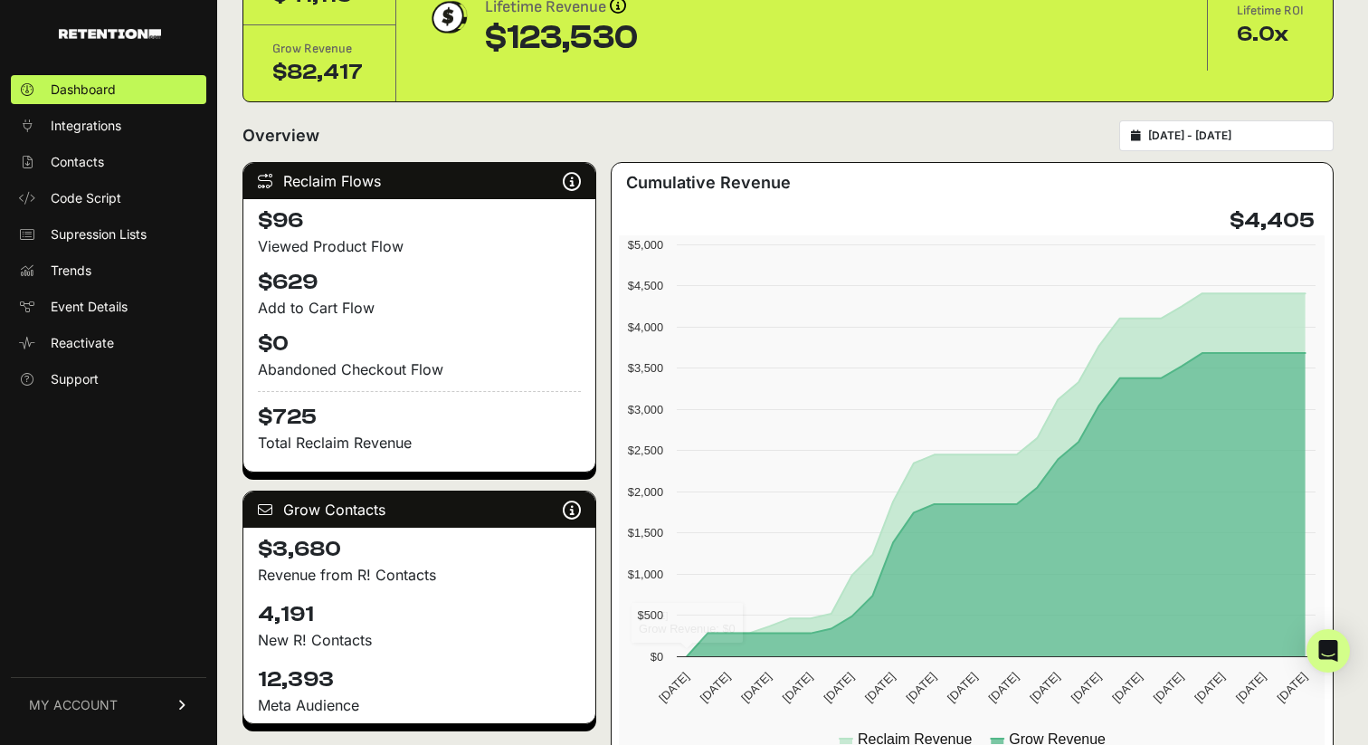
scroll to position [140, 0]
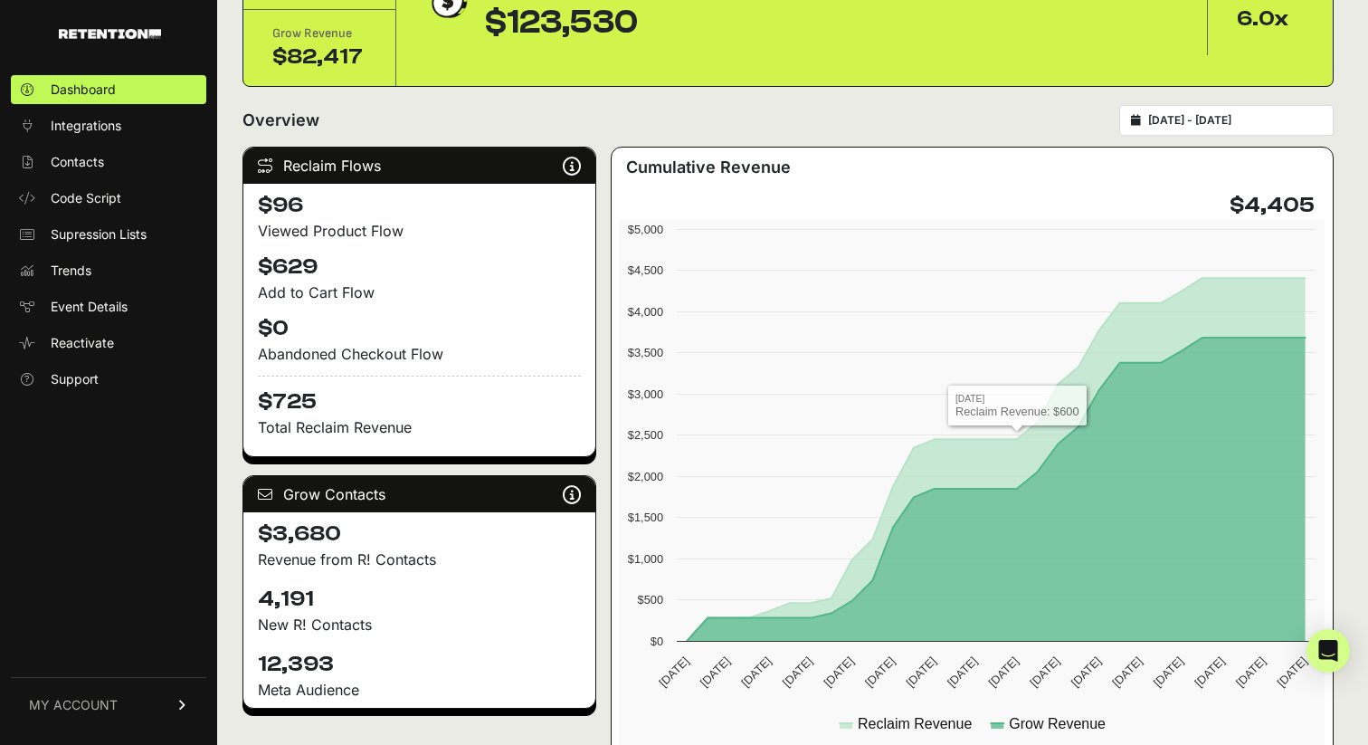
type input "[DATE]"
click at [1227, 117] on input "[DATE] - [DATE]" at bounding box center [1236, 120] width 174 height 14
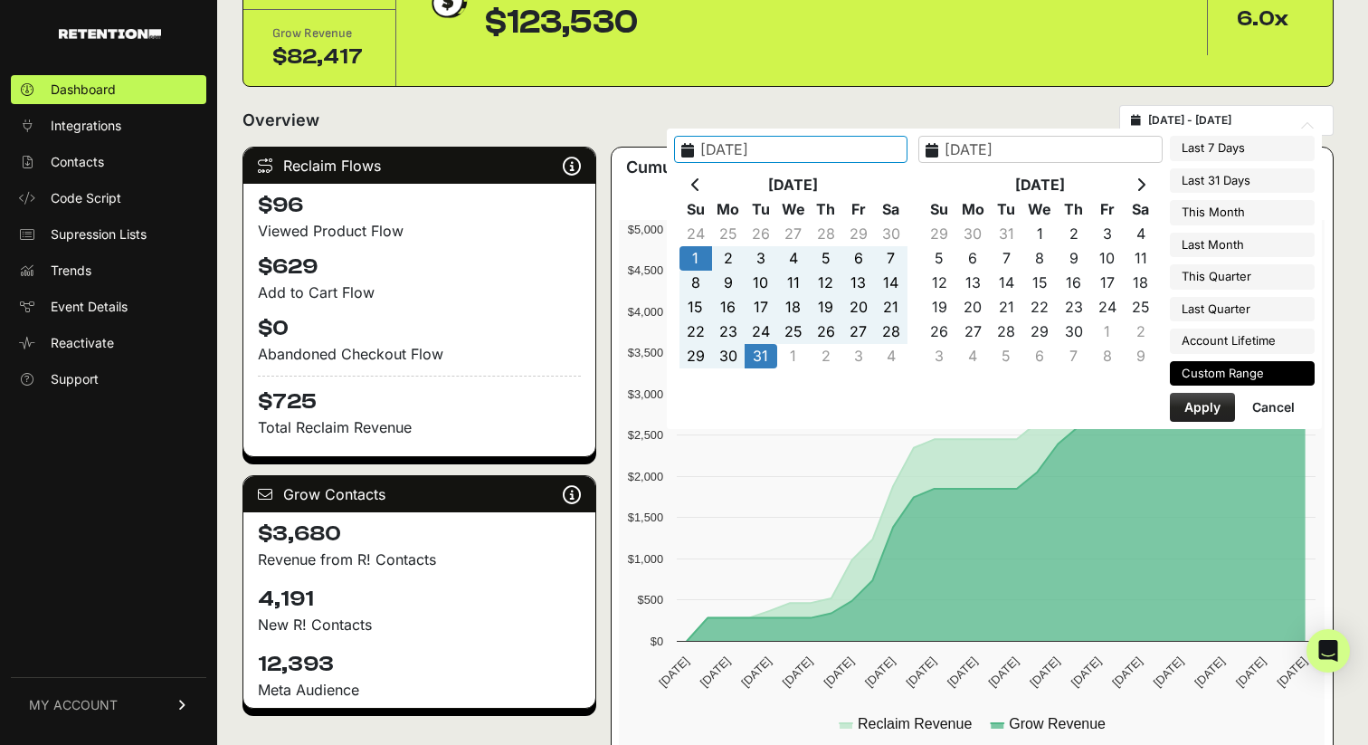
type input "[DATE]"
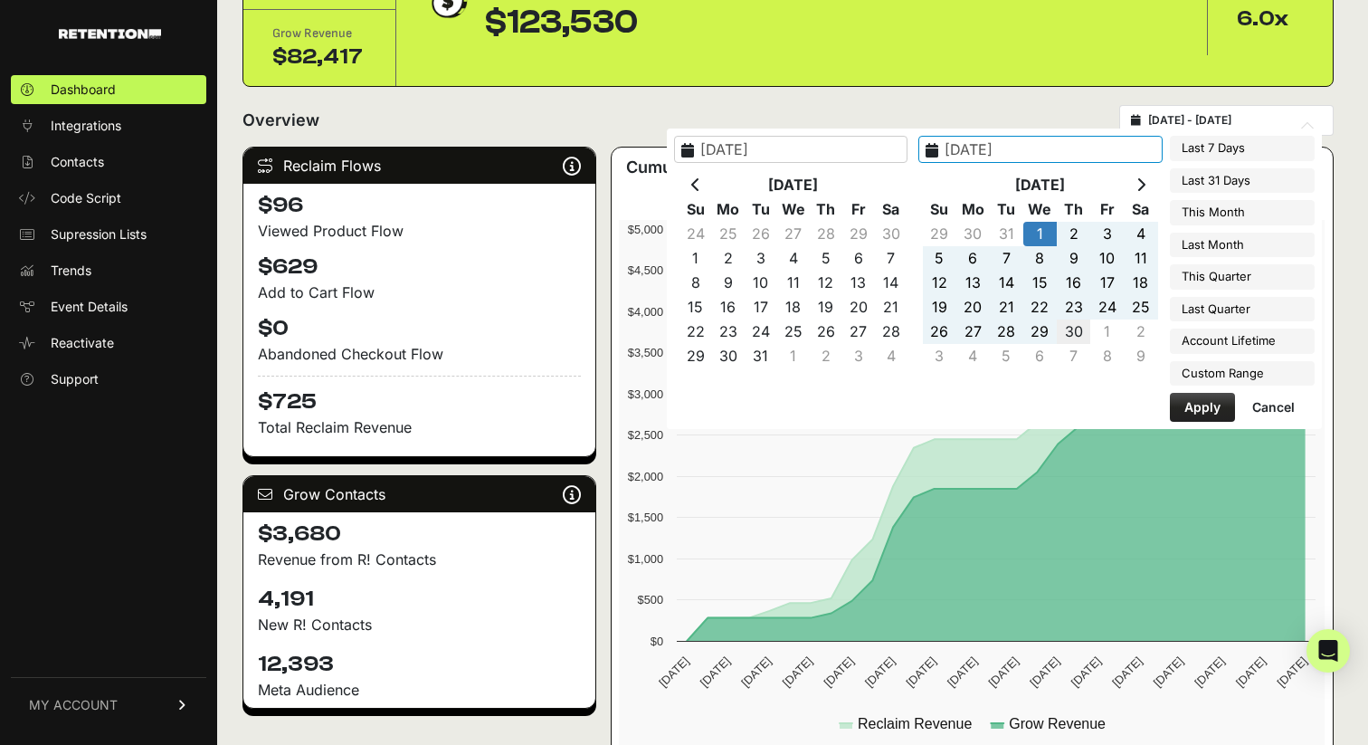
type input "[DATE]"
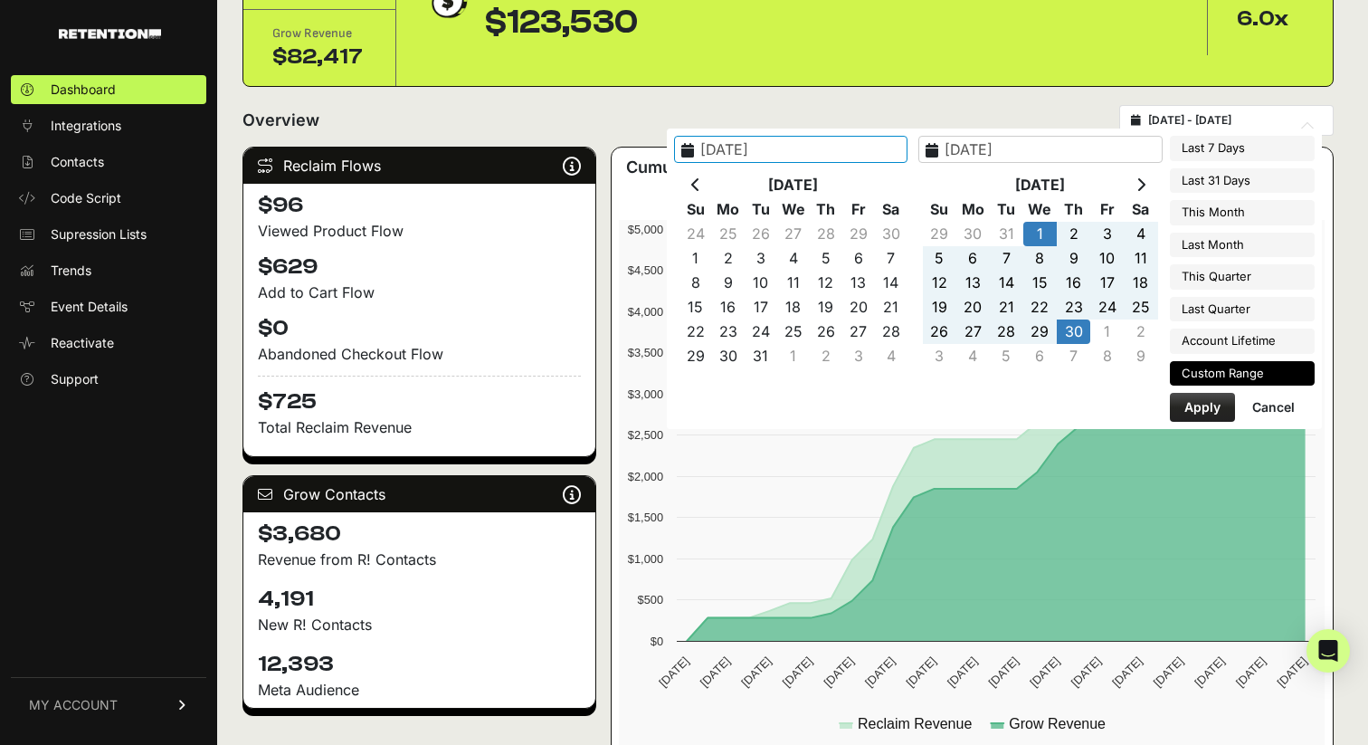
type input "[DATE]"
click at [1188, 405] on button "Apply" at bounding box center [1202, 407] width 65 height 29
type input "[DATE] - [DATE]"
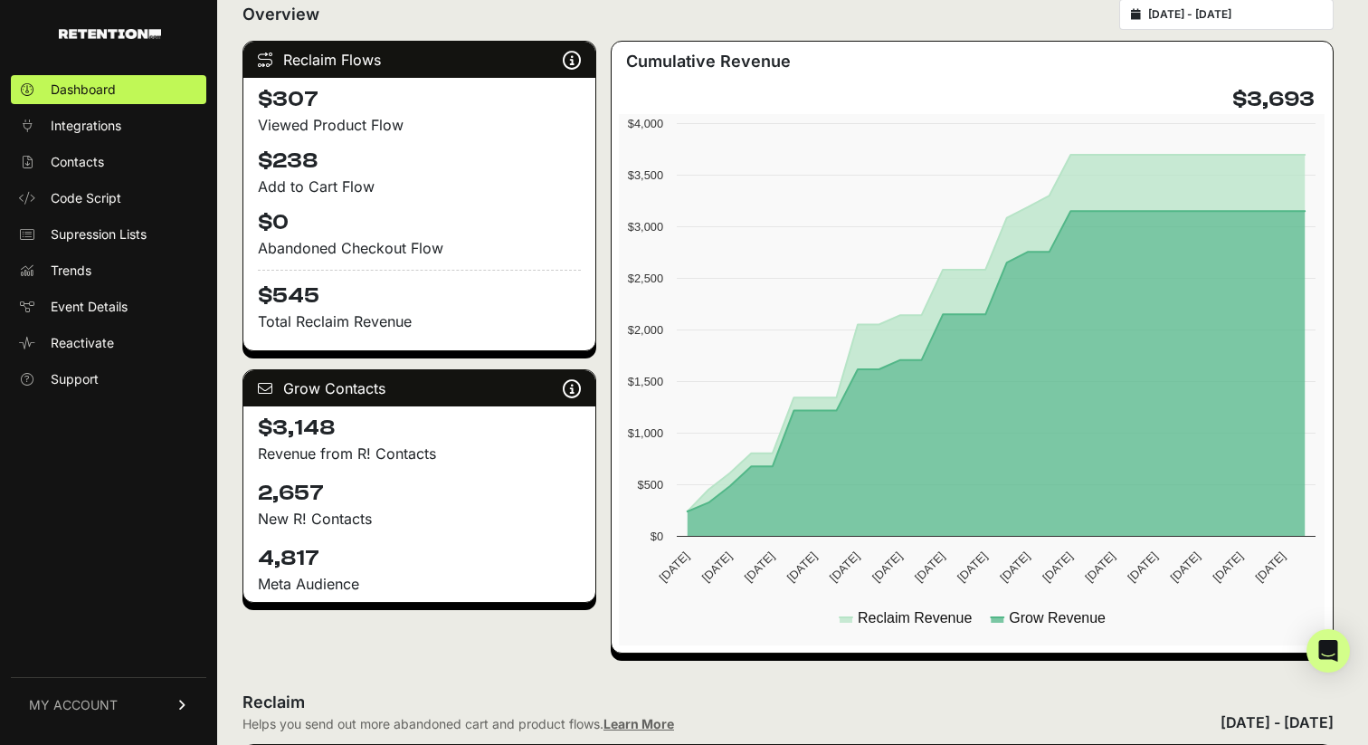
scroll to position [309, 0]
